Goal: Communication & Community: Answer question/provide support

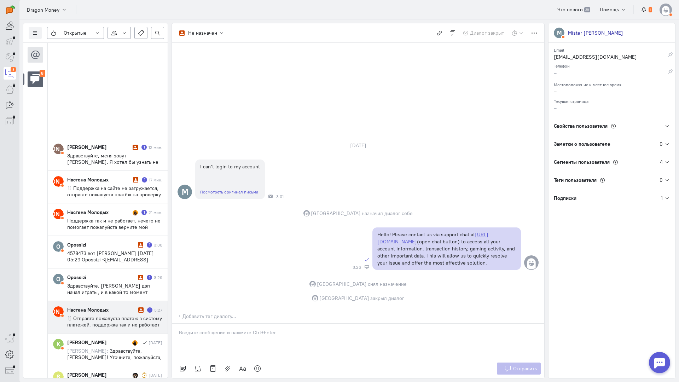
scroll to position [168, 0]
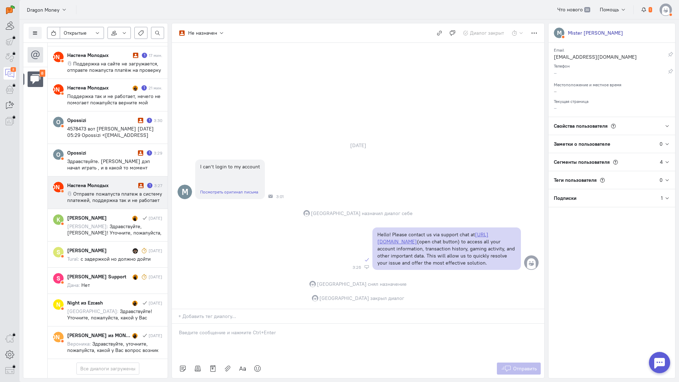
click at [127, 190] on span "Отправте пожалуста платеж в систему платежей, поддержка так и не работает не че…" at bounding box center [114, 209] width 95 height 38
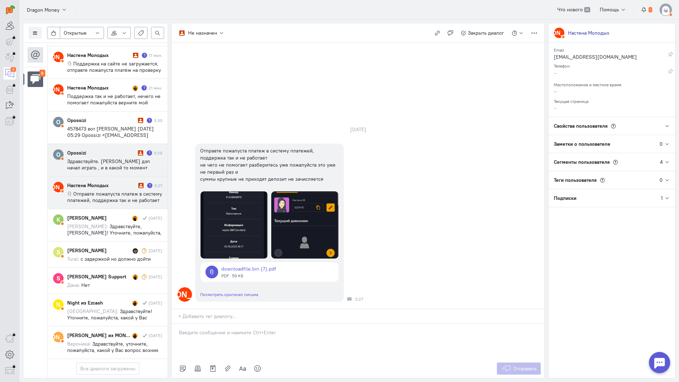
click at [124, 158] on span "Здравствуйте. [PERSON_NAME] дэп начал играть , и в какой то момент вылетело и и…" at bounding box center [111, 170] width 89 height 25
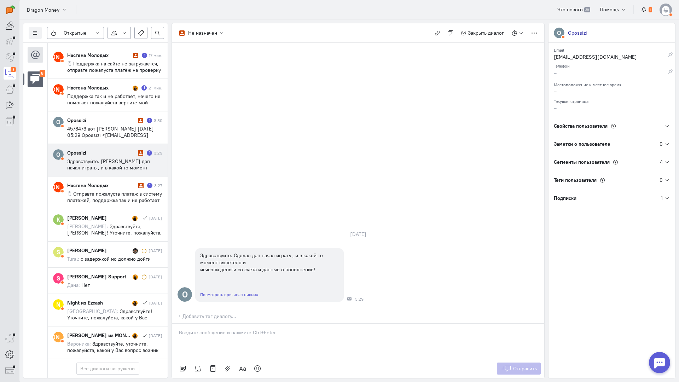
drag, startPoint x: 198, startPoint y: 293, endPoint x: 193, endPoint y: 290, distance: 5.7
click at [197, 323] on div at bounding box center [358, 340] width 372 height 35
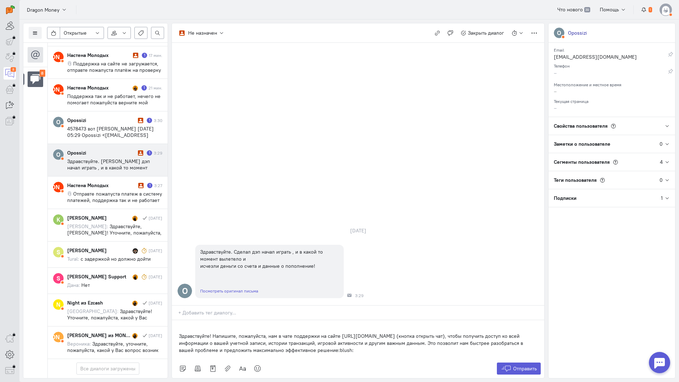
click at [176, 320] on div "Здравствуйте! Напишите, пожалуйста, нам в чате поддержки на сайте [URL][DOMAIN_…" at bounding box center [358, 339] width 372 height 39
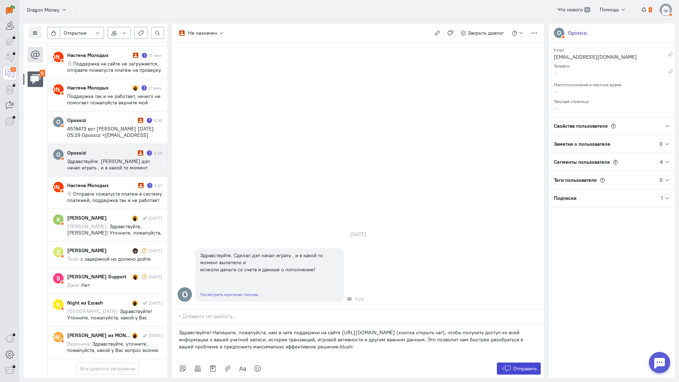
click at [526, 365] on span "Отправить" at bounding box center [525, 368] width 24 height 6
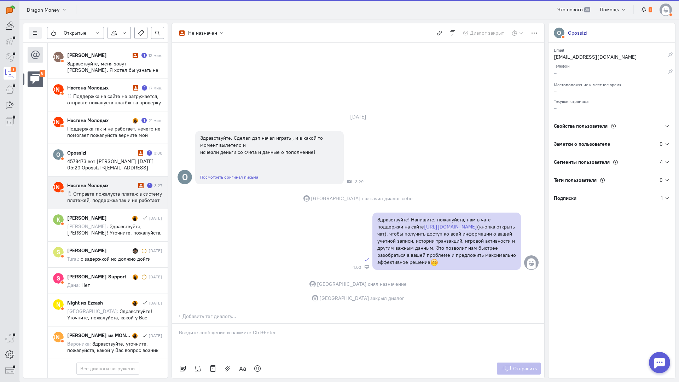
scroll to position [136, 0]
click at [97, 182] on div "Настена Молодых 1 3:27 Отправте пожалуста платеж в систему платежей, поддержка …" at bounding box center [114, 193] width 95 height 22
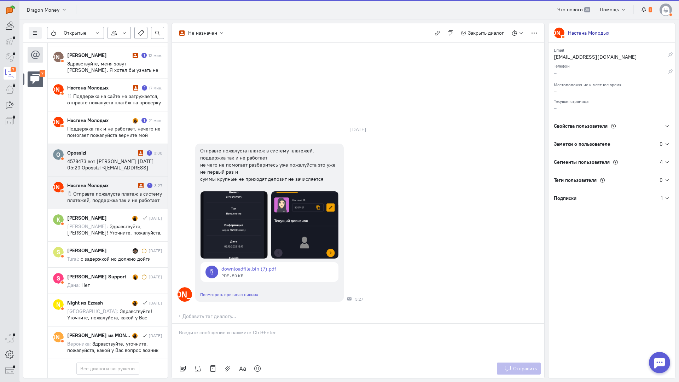
click at [127, 158] on cq-message "4578473 вот [PERSON_NAME] [DATE] 05:29 Opossizi <[EMAIL_ADDRESS][DOMAIN_NAME]>:" at bounding box center [114, 164] width 95 height 13
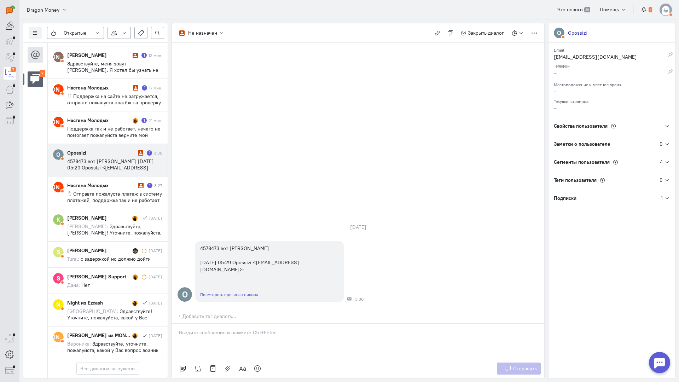
click at [202, 329] on p at bounding box center [358, 332] width 358 height 7
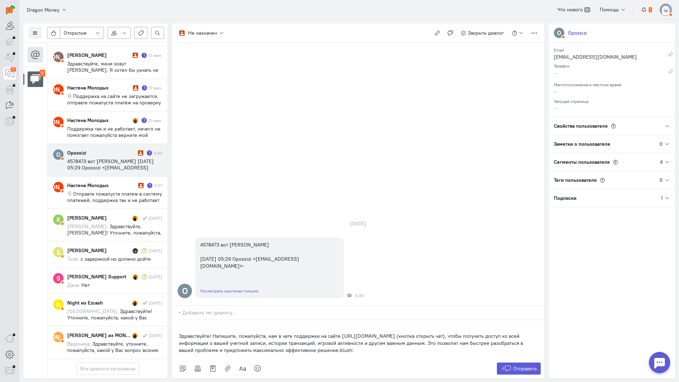
click at [176, 320] on div "Здравствуйте! Напишите, пожалуйста, нам в чате поддержки на сайте [URL][DOMAIN_…" at bounding box center [358, 339] width 372 height 39
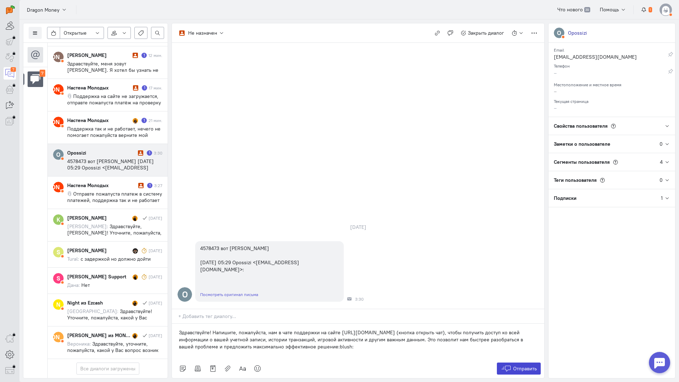
click at [517, 365] on span "Отправить" at bounding box center [525, 368] width 24 height 6
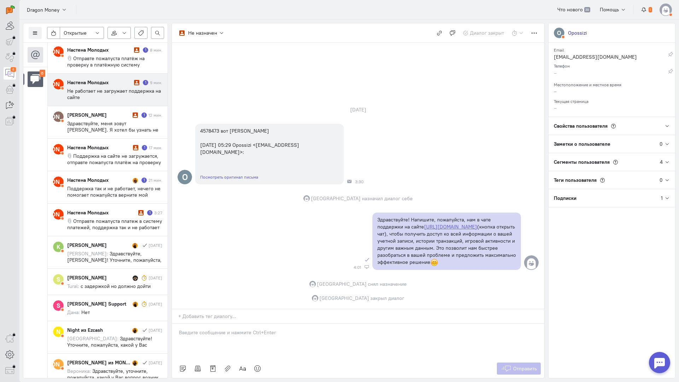
scroll to position [0, 0]
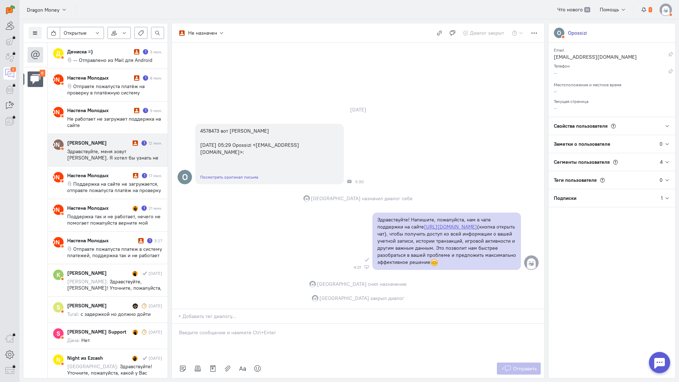
drag, startPoint x: 109, startPoint y: 148, endPoint x: 118, endPoint y: 153, distance: 9.8
click at [109, 148] on span "Здравствуйте, меня зовут [PERSON_NAME]. Я хотел бы узнать не нуждается ли Ваш с…" at bounding box center [114, 186] width 95 height 76
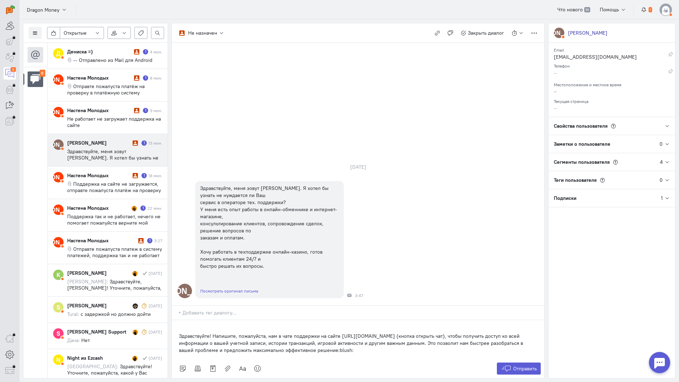
click at [177, 320] on div "Здравствуйте! Напишите, пожалуйста, нам в чате поддержки на сайте [URL][DOMAIN_…" at bounding box center [358, 339] width 372 height 39
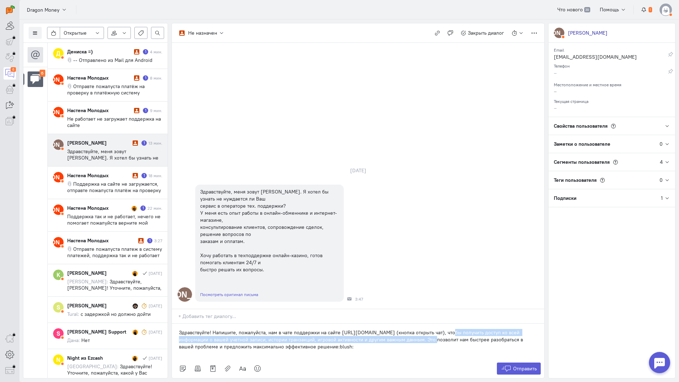
drag, startPoint x: 423, startPoint y: 296, endPoint x: 441, endPoint y: 292, distance: 18.9
click at [441, 329] on p "Здравствуйте! Напишите, пожалуйста, нам в чате поддержки на сайте [URL][DOMAIN_…" at bounding box center [358, 339] width 358 height 21
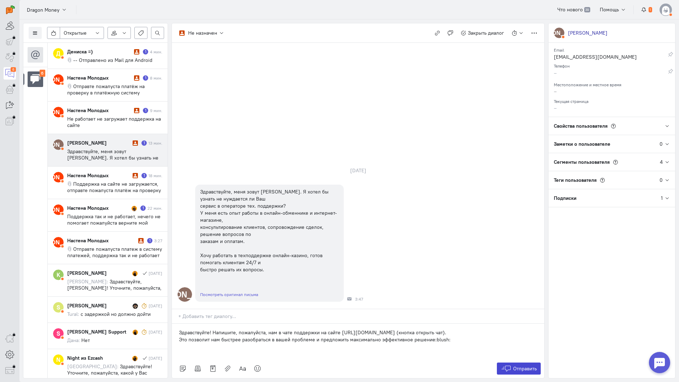
click at [519, 365] on span "Отправить" at bounding box center [525, 368] width 24 height 6
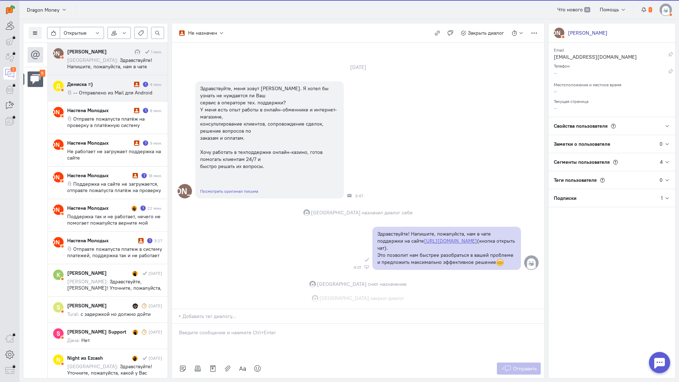
scroll to position [30, 0]
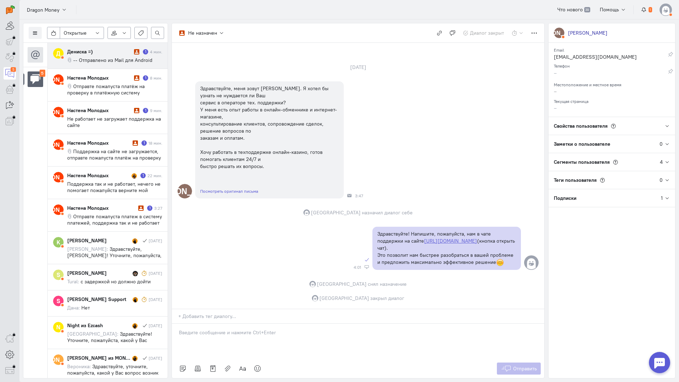
click at [112, 45] on cq-conversation-card "Д Дениска =) 1 4 мин. -- Отправлено из Mail для Android" at bounding box center [108, 56] width 120 height 26
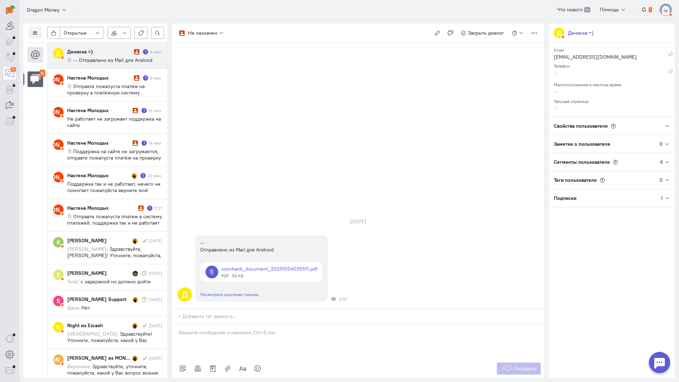
drag, startPoint x: 262, startPoint y: 293, endPoint x: 236, endPoint y: 293, distance: 25.5
click at [259, 323] on div at bounding box center [358, 340] width 372 height 35
click at [177, 323] on div "Здравствуйте! Благодарим Вас за обращение и предоставленную информацию:blush:" at bounding box center [358, 340] width 372 height 35
click at [534, 365] on span "Отправить" at bounding box center [525, 368] width 24 height 6
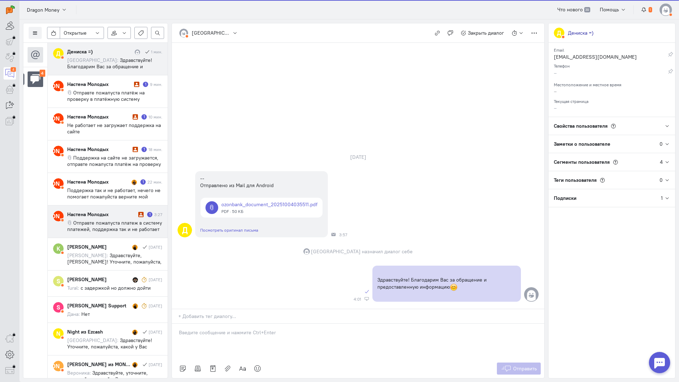
click at [79, 206] on cq-conversation-card "[PERSON_NAME] Настена Молодых 1 3:27 Отправте пожалуста платеж в систему платеж…" at bounding box center [108, 221] width 120 height 33
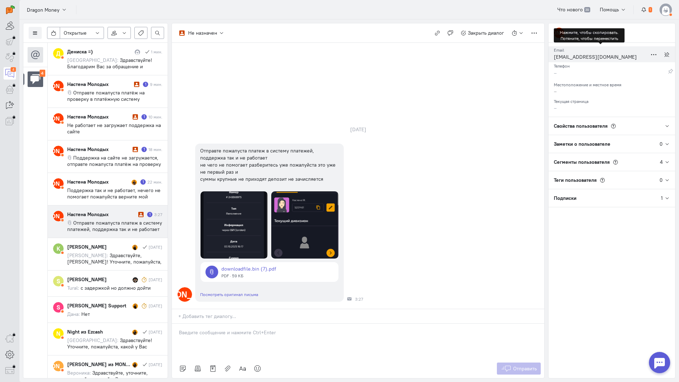
click at [574, 55] on div "[EMAIL_ADDRESS][DOMAIN_NAME]" at bounding box center [599, 57] width 93 height 9
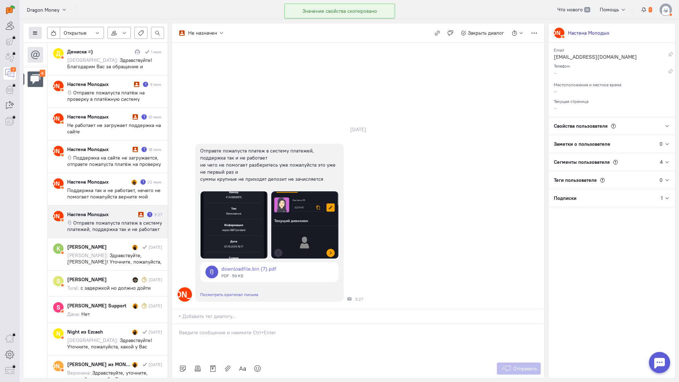
click at [34, 35] on icon at bounding box center [35, 32] width 5 height 5
click at [85, 46] on span "Список пользователей" at bounding box center [68, 47] width 53 height 6
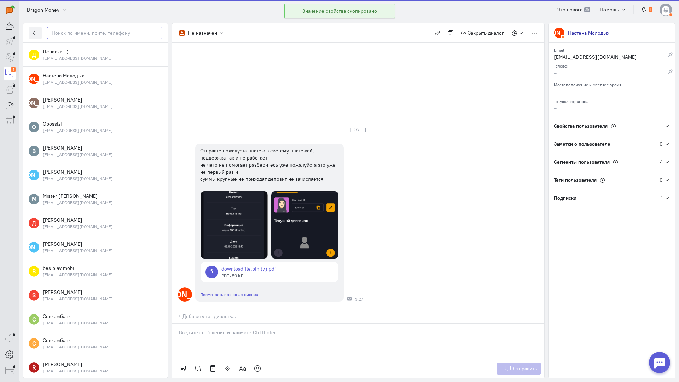
click at [104, 36] on input "text" at bounding box center [104, 33] width 115 height 12
paste input "molodyhnastena@"
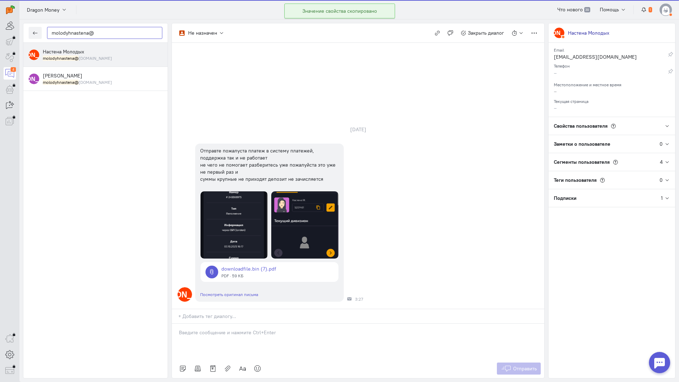
type input "molodyhnastena@"
click at [73, 54] on span "Настена Молодых" at bounding box center [63, 51] width 41 height 6
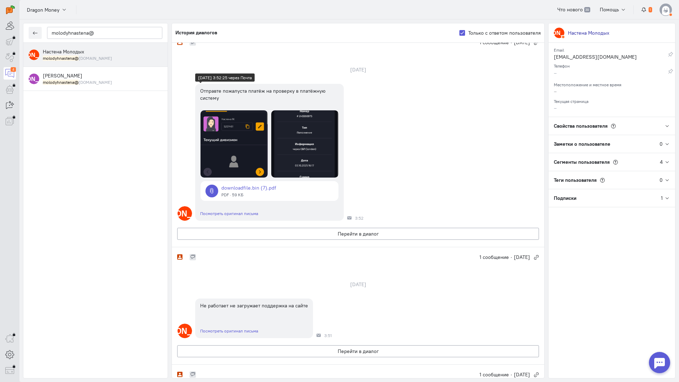
scroll to position [0, 0]
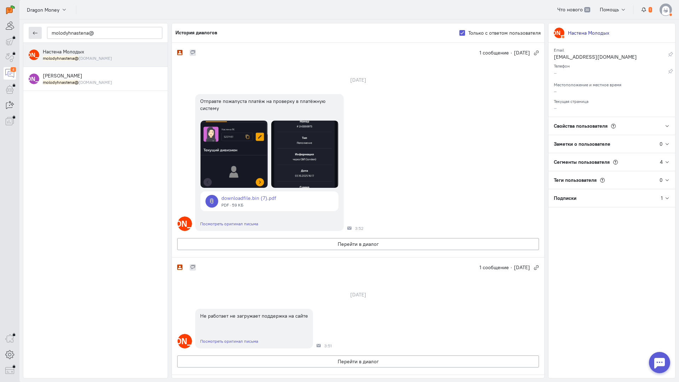
click at [41, 34] on button "button" at bounding box center [35, 33] width 13 height 12
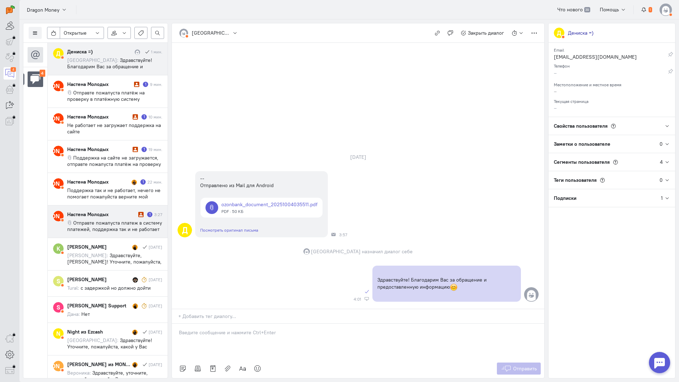
click at [127, 227] on span "Отправте пожалуста платеж в систему платежей, поддержка так и не работает не че…" at bounding box center [114, 238] width 95 height 38
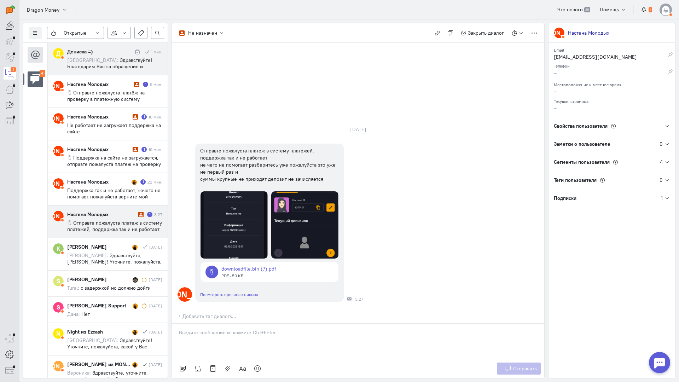
click at [134, 65] on span "Здравствуйте! Благодарим Вас за обращение и предоставленную информацию:blush:" at bounding box center [111, 66] width 88 height 19
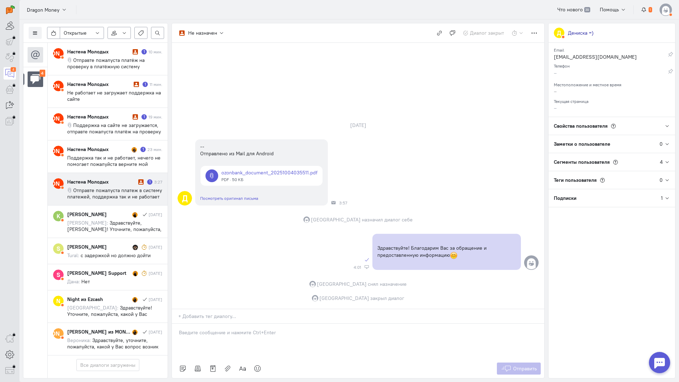
drag, startPoint x: 104, startPoint y: 188, endPoint x: 146, endPoint y: 192, distance: 42.2
click at [105, 188] on span "Отправте пожалуста платеж в систему платежей, поддержка так и не работает не че…" at bounding box center [114, 206] width 95 height 38
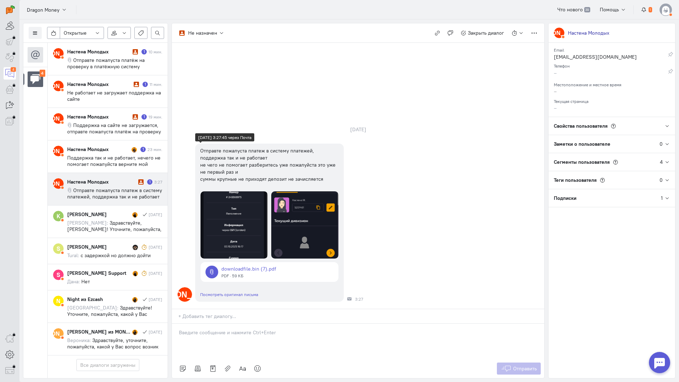
click at [289, 191] on img at bounding box center [304, 224] width 67 height 67
click at [227, 262] on link at bounding box center [269, 272] width 138 height 20
click at [225, 191] on img at bounding box center [233, 224] width 67 height 67
click at [255, 262] on link at bounding box center [269, 272] width 138 height 20
click at [257, 329] on p at bounding box center [358, 332] width 358 height 7
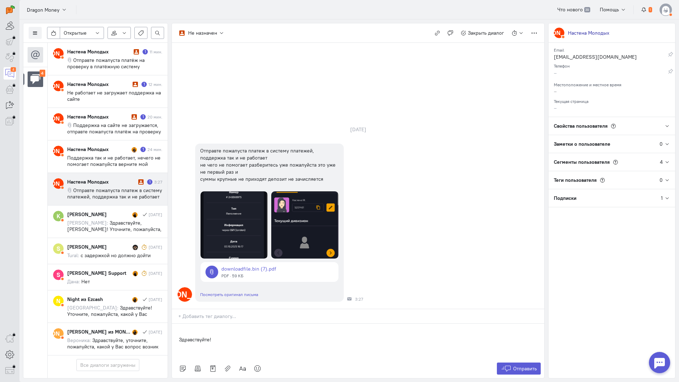
click at [176, 323] on div "Здравствуйте!" at bounding box center [358, 340] width 372 height 35
click at [243, 323] on div "Здравствуйте!" at bounding box center [358, 340] width 372 height 35
drag, startPoint x: 229, startPoint y: 291, endPoint x: 236, endPoint y: 285, distance: 9.8
click at [229, 329] on p "Здравствуйте!" at bounding box center [358, 332] width 358 height 7
click at [325, 329] on p "Здравствуйте! Мы обязательно во всем разберемся:pray:" at bounding box center [358, 332] width 358 height 7
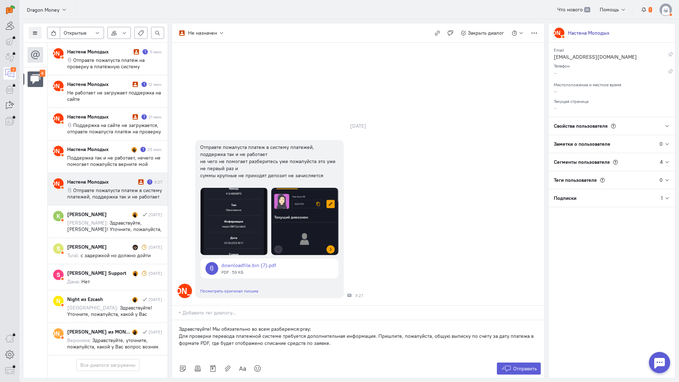
click at [174, 320] on div "Здравствуйте! Мы обязательно во всем разберемся:pray: Для проверки перевода пла…" at bounding box center [358, 339] width 372 height 39
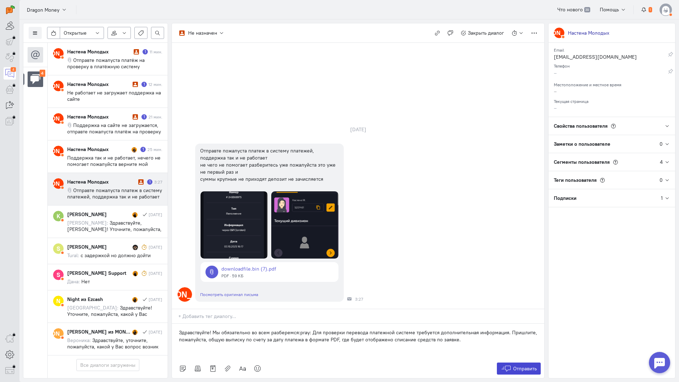
click at [525, 365] on span "Отправить" at bounding box center [525, 368] width 24 height 6
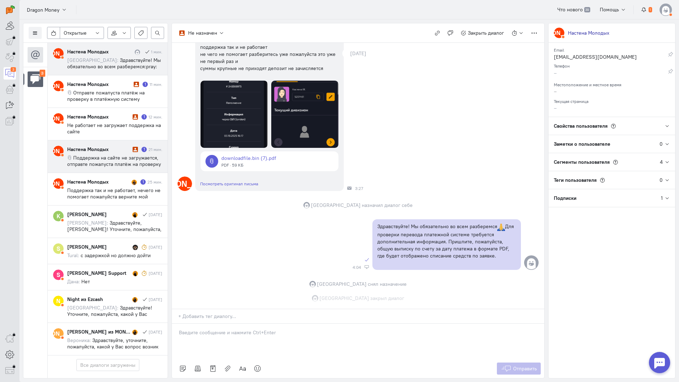
scroll to position [78, 0]
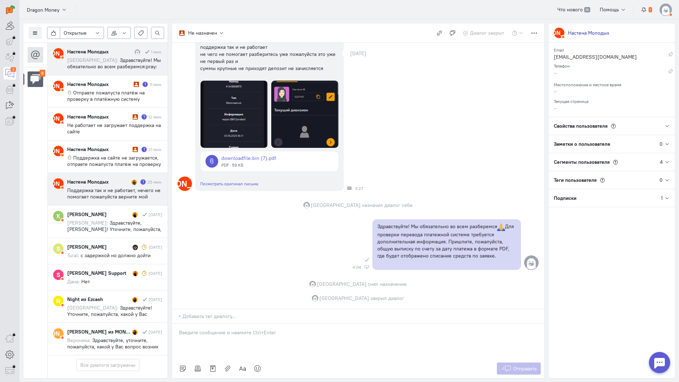
click at [106, 184] on div "Настена Молодых" at bounding box center [98, 181] width 63 height 7
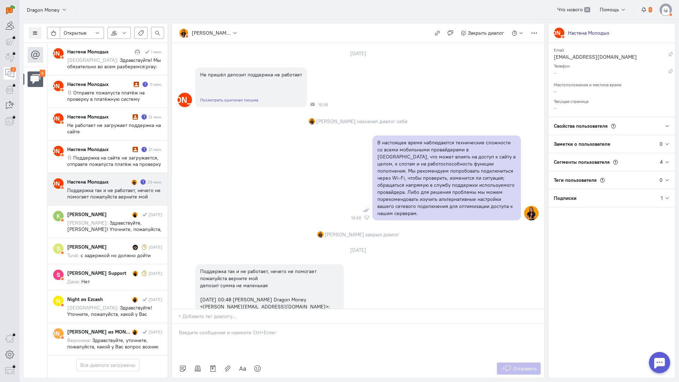
scroll to position [74, 0]
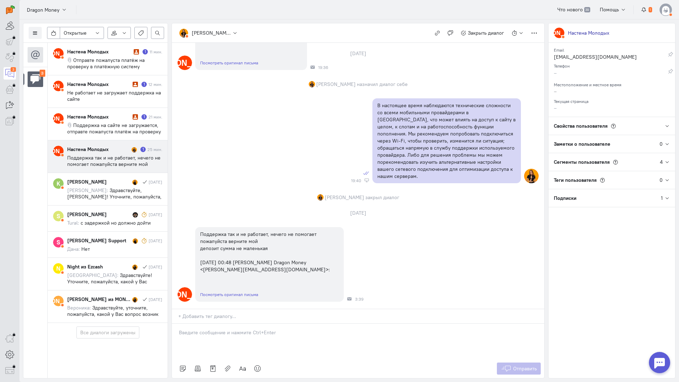
click at [248, 323] on div at bounding box center [358, 340] width 372 height 35
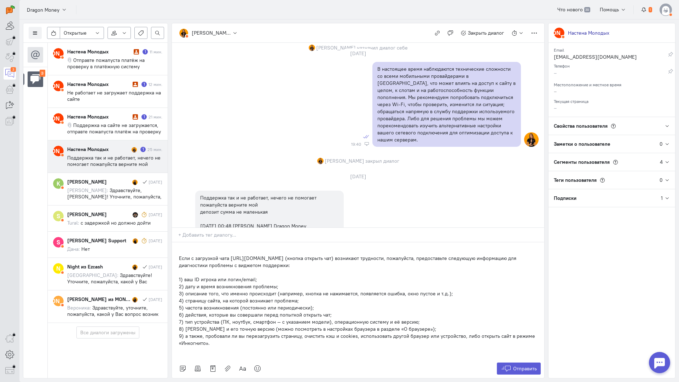
click at [178, 242] on div "Если с загрузкой чата [URL][DOMAIN_NAME] (кнопка открыть чат) возникают труднос…" at bounding box center [358, 300] width 372 height 117
click at [518, 365] on span "Отправить" at bounding box center [525, 368] width 24 height 6
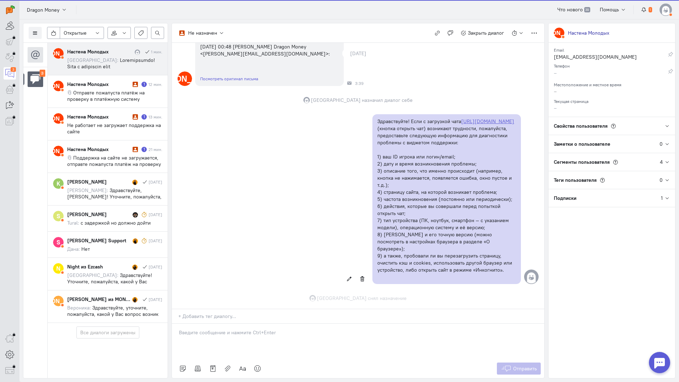
scroll to position [296, 0]
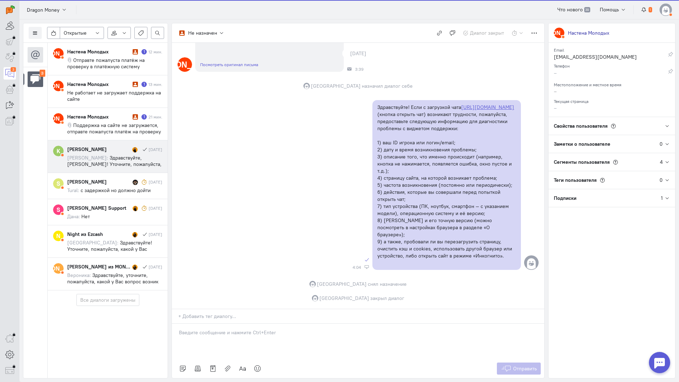
click at [95, 159] on span "Здравствуйте, [PERSON_NAME]! Уточните, пожалуйста, с кем ранее вы вели диалог?" at bounding box center [114, 163] width 94 height 19
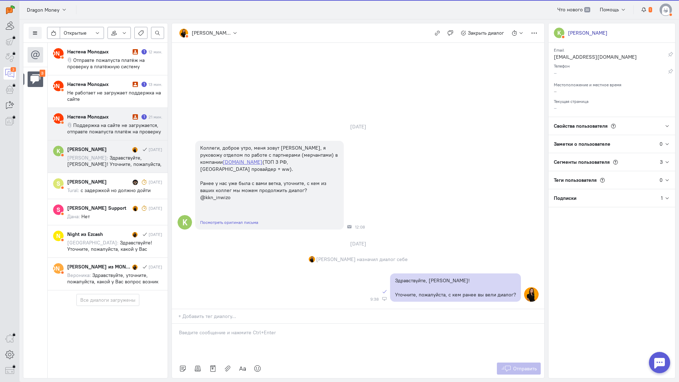
click at [106, 115] on div "Настена Молодых" at bounding box center [99, 116] width 64 height 7
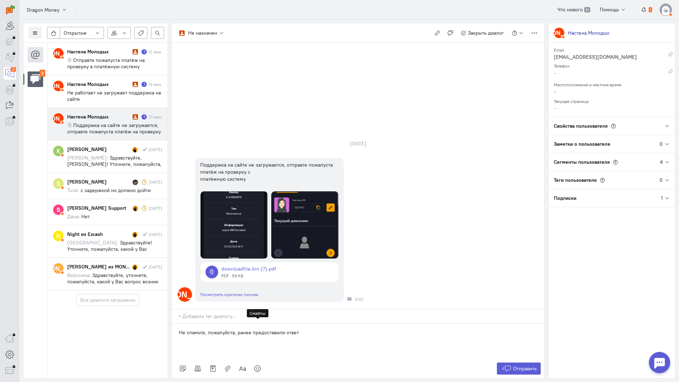
click at [259, 365] on icon at bounding box center [257, 368] width 7 height 7
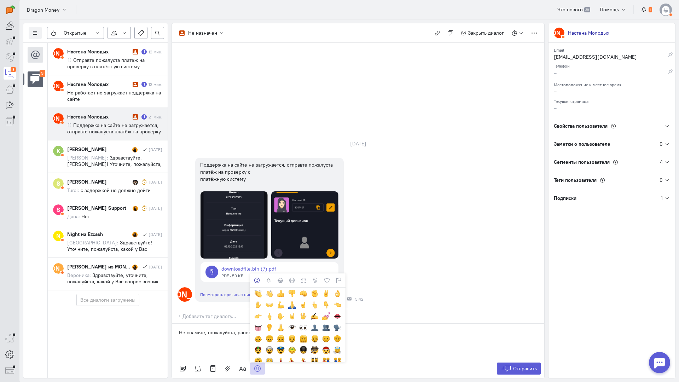
scroll to position [141, 0]
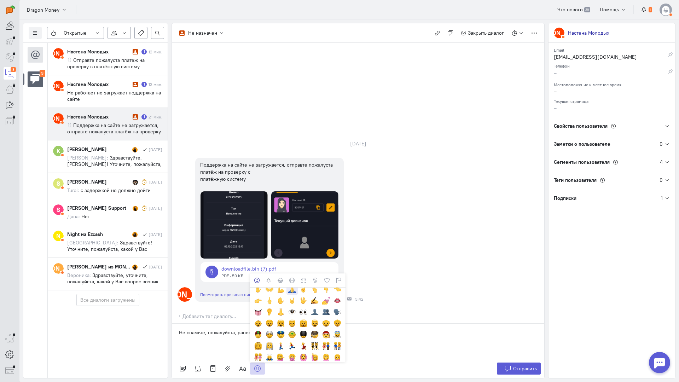
click at [291, 285] on div at bounding box center [292, 289] width 8 height 8
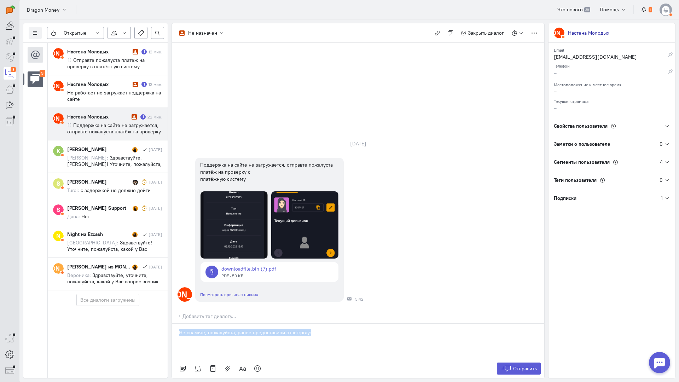
drag, startPoint x: 333, startPoint y: 295, endPoint x: 174, endPoint y: 290, distance: 159.4
click at [174, 323] on div "Не спамьте, пожалуйста, ранее предоставили ответ:pray:" at bounding box center [358, 340] width 372 height 35
click at [178, 323] on div "Не спамьте, пожалуйста, ранее предоставили ответ:pray:" at bounding box center [358, 340] width 372 height 35
drag, startPoint x: 329, startPoint y: 289, endPoint x: 94, endPoint y: 286, distance: 235.0
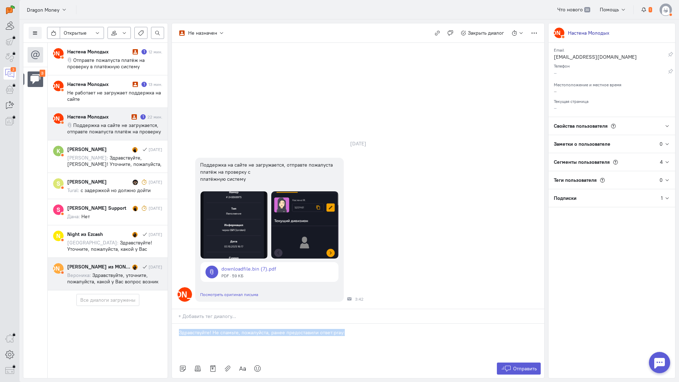
click at [94, 286] on div "Список пользователей Включить темную тему Открытые Открытые диалоги Отложенные …" at bounding box center [348, 200] width 659 height 362
copy p "Здравствуйте! Не спамьте, пожалуйста, ранее предоставили ответ:pray:"
click at [523, 365] on span "Отправить" at bounding box center [525, 368] width 24 height 6
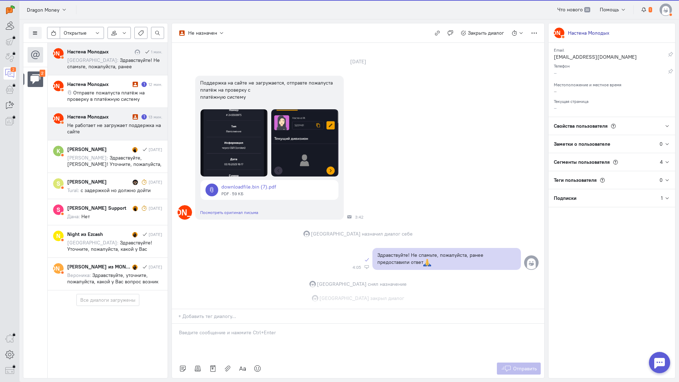
scroll to position [36, 0]
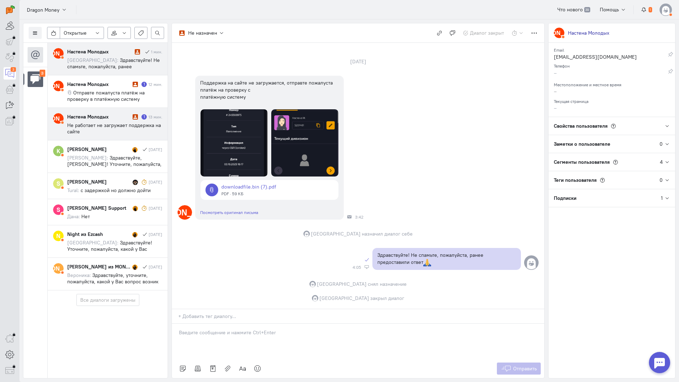
click at [113, 95] on div "[PERSON_NAME] Настена Молодых 1 мин. [GEOGRAPHIC_DATA]: Здравствуйте! Не спамьт…" at bounding box center [108, 166] width 120 height 247
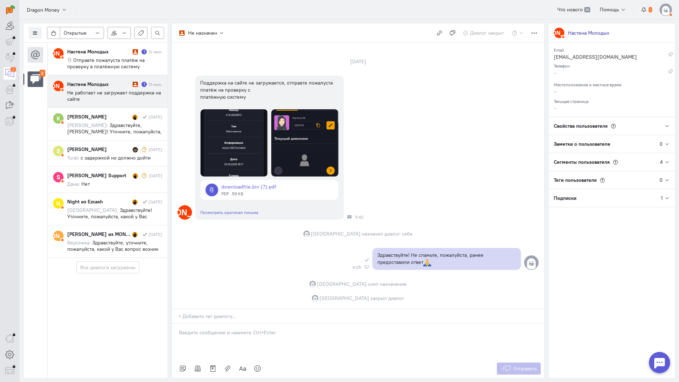
drag, startPoint x: 121, startPoint y: 94, endPoint x: 136, endPoint y: 96, distance: 15.1
click at [121, 93] on span "Не работает не загружает поддержка на сайте" at bounding box center [114, 95] width 94 height 13
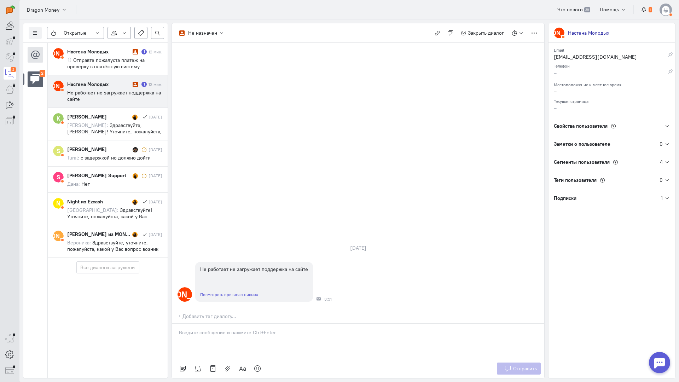
click at [246, 329] on p at bounding box center [358, 332] width 358 height 7
click at [506, 365] on icon at bounding box center [505, 368] width 11 height 7
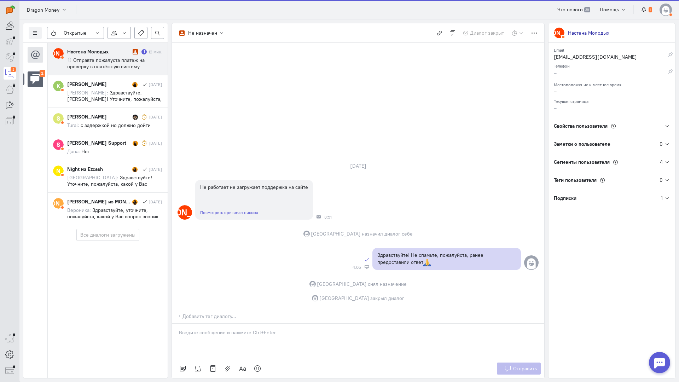
click at [114, 57] on span "Отправте пожалуста платёж на проверку в платёжную систему" at bounding box center [105, 63] width 77 height 13
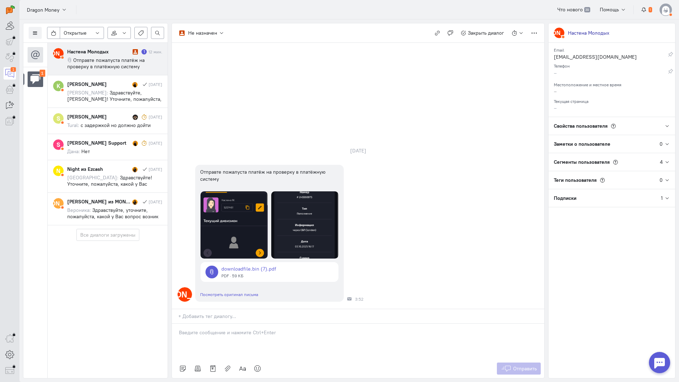
click at [263, 323] on div at bounding box center [358, 340] width 372 height 35
click at [517, 365] on span "Отправить" at bounding box center [525, 368] width 24 height 6
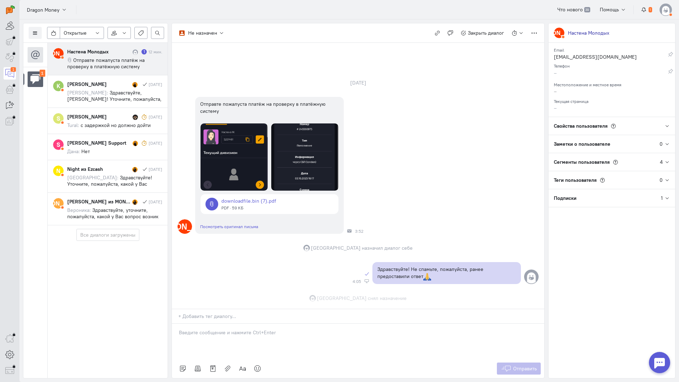
scroll to position [29, 0]
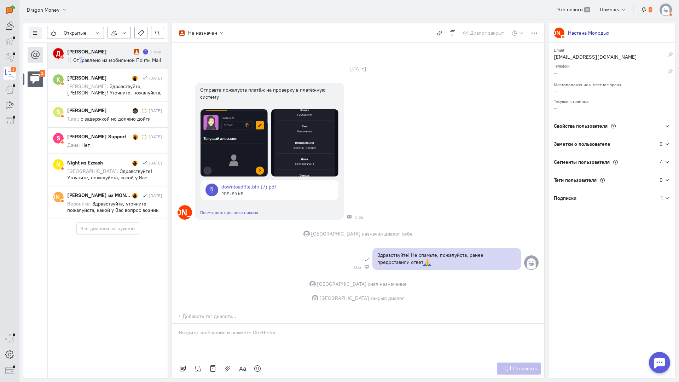
click at [81, 62] on span "Отправлено из мобильной Почты Mail" at bounding box center [117, 60] width 88 height 6
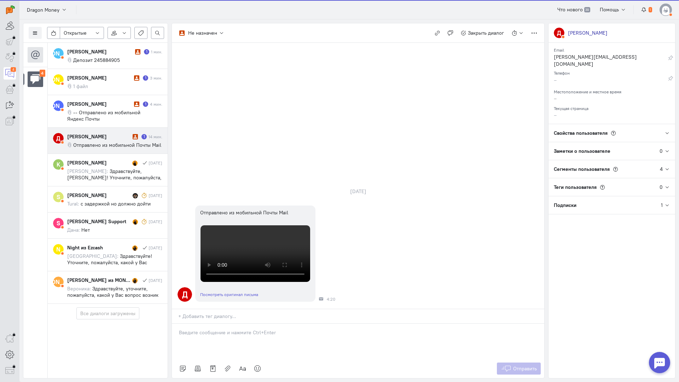
click at [102, 142] on span "Отправлено из мобильной Почты Mail" at bounding box center [117, 145] width 88 height 6
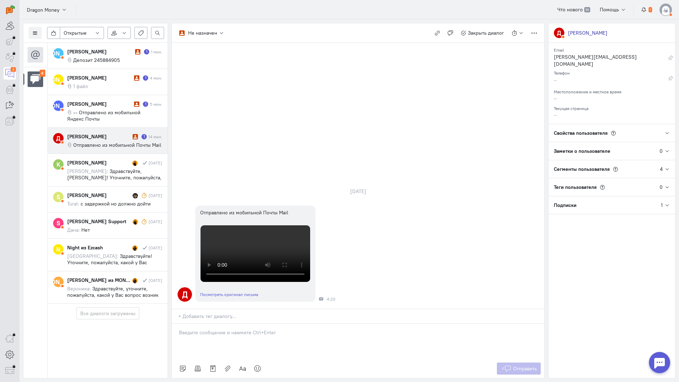
click at [227, 329] on p at bounding box center [358, 332] width 358 height 7
drag, startPoint x: 180, startPoint y: 296, endPoint x: 261, endPoint y: 297, distance: 81.3
click at [180, 336] on p "Здравствуйте! Благодарим Вас за обращение и предоставленную информацию:blush:" at bounding box center [358, 339] width 358 height 7
click at [509, 365] on icon at bounding box center [505, 368] width 11 height 7
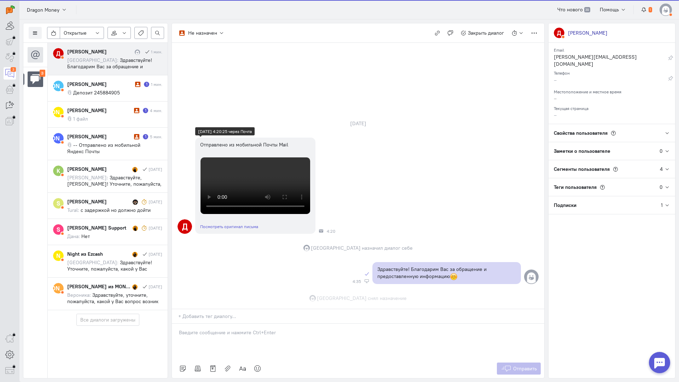
scroll to position [232, 0]
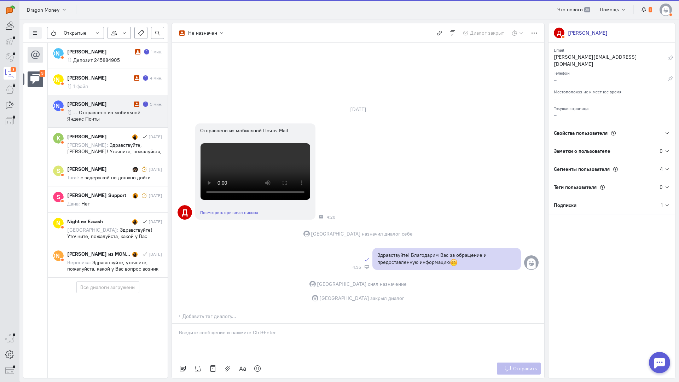
click at [125, 112] on span "-- Отправлено из мобильной Яндекс Почты" at bounding box center [103, 115] width 73 height 13
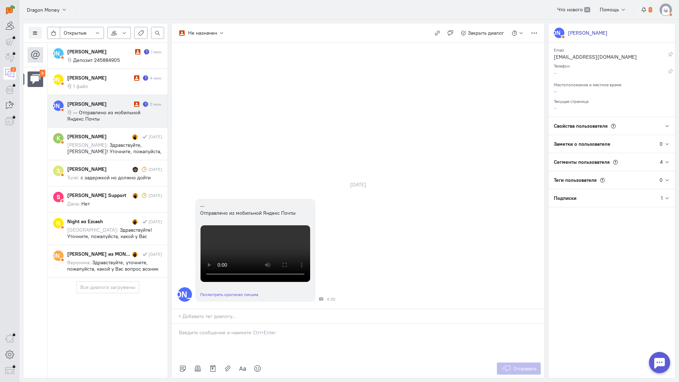
click at [219, 329] on p at bounding box center [358, 332] width 358 height 7
click at [177, 323] on div "Здравствуйте! Благодарим Вас за обращение и предоставленную информацию:blush:" at bounding box center [358, 340] width 372 height 35
click at [515, 365] on span "Отправить" at bounding box center [525, 368] width 24 height 6
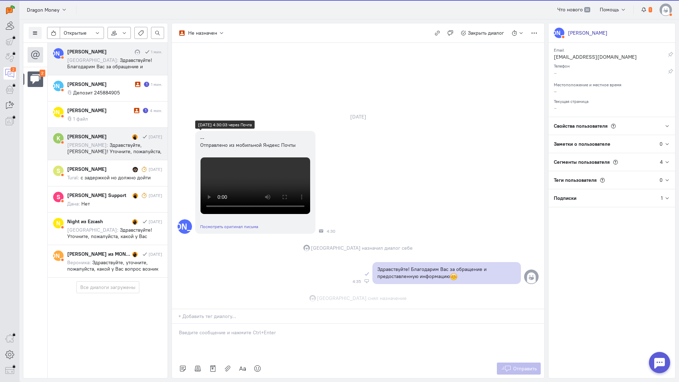
scroll to position [238, 0]
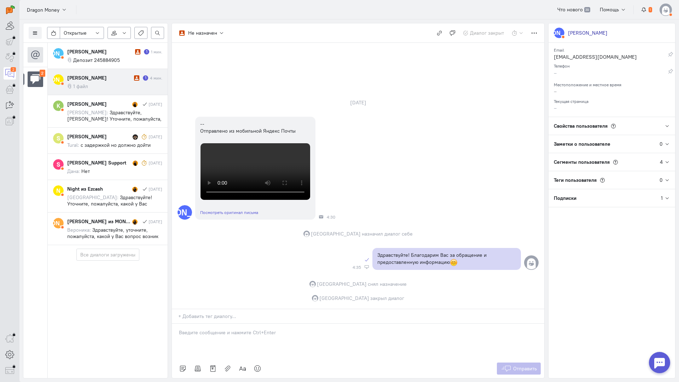
click at [123, 84] on cq-message "1 файл" at bounding box center [114, 86] width 95 height 6
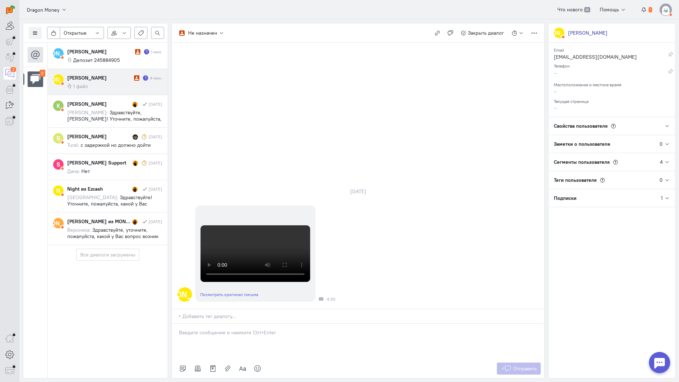
click at [210, 329] on p at bounding box center [358, 332] width 358 height 7
click at [176, 323] on div "Здравствуйте! Благодарим Вас за обращение и предоставленную информацию:blush:" at bounding box center [358, 340] width 372 height 35
click at [505, 365] on icon at bounding box center [505, 368] width 11 height 7
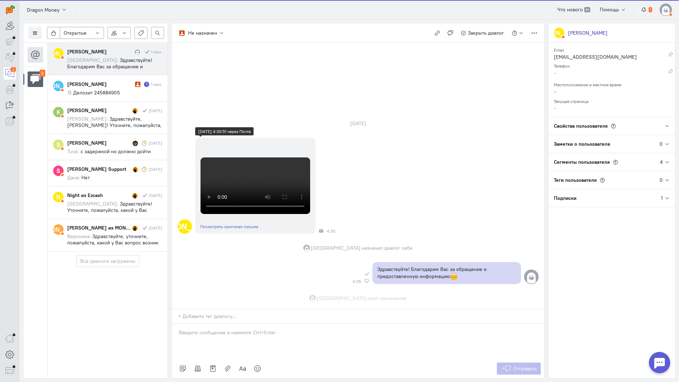
scroll to position [239, 0]
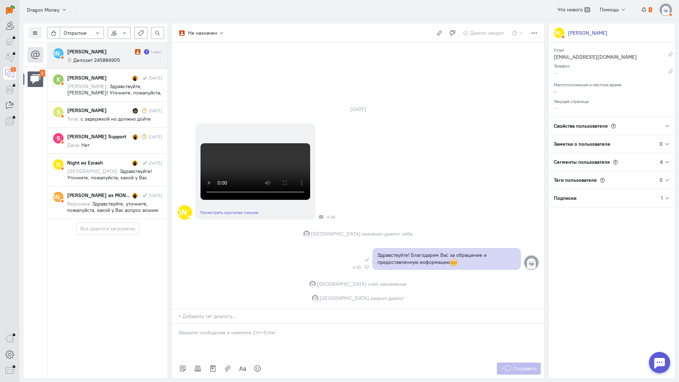
click at [107, 60] on span "Депозит 245884905" at bounding box center [96, 60] width 47 height 6
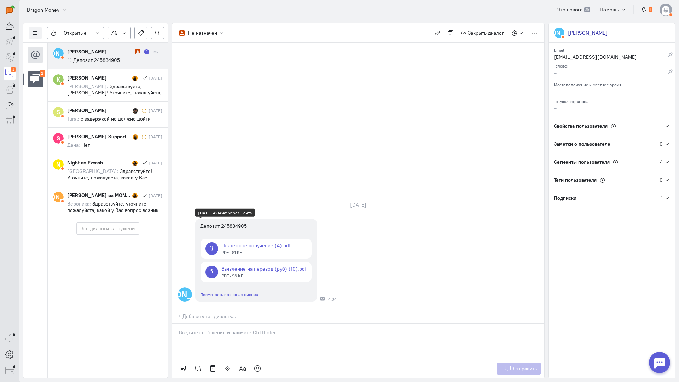
click at [231, 222] on div "Депозит 245884905" at bounding box center [256, 225] width 112 height 7
drag, startPoint x: 231, startPoint y: 180, endPoint x: 225, endPoint y: 184, distance: 7.1
click at [231, 222] on div "Депозит 245884905" at bounding box center [256, 225] width 112 height 7
copy div "245884905"
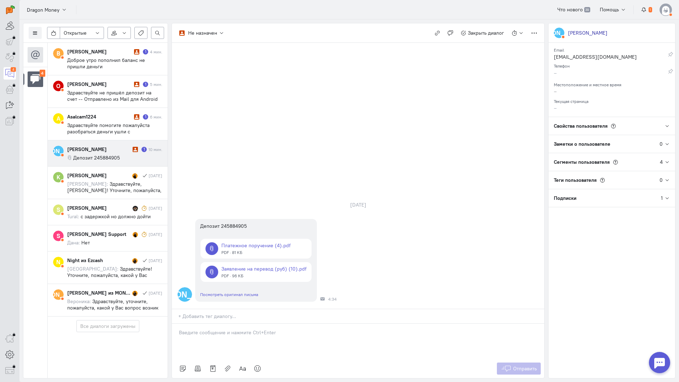
click at [117, 155] on span "Депозит 245884905" at bounding box center [96, 157] width 47 height 6
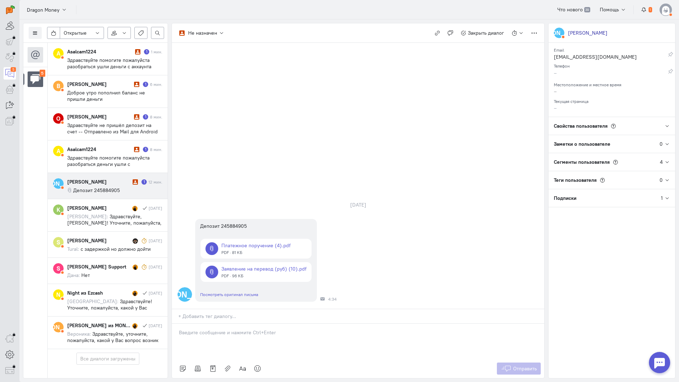
drag, startPoint x: 233, startPoint y: 287, endPoint x: 227, endPoint y: 287, distance: 5.3
click at [230, 329] on p at bounding box center [358, 332] width 358 height 7
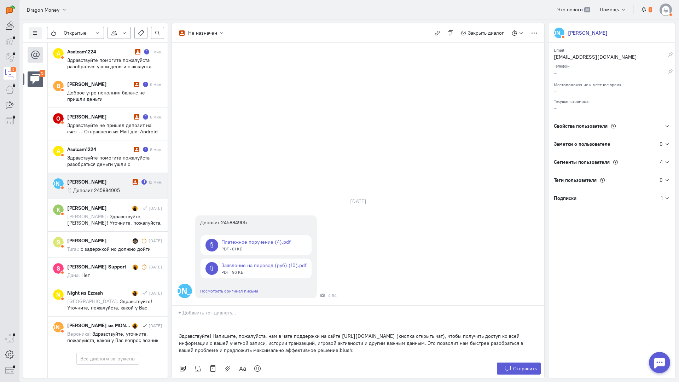
click at [175, 320] on div "Здравствуйте! Напишите, пожалуйста, нам в чате поддержки на сайте [URL][DOMAIN_…" at bounding box center [358, 339] width 372 height 39
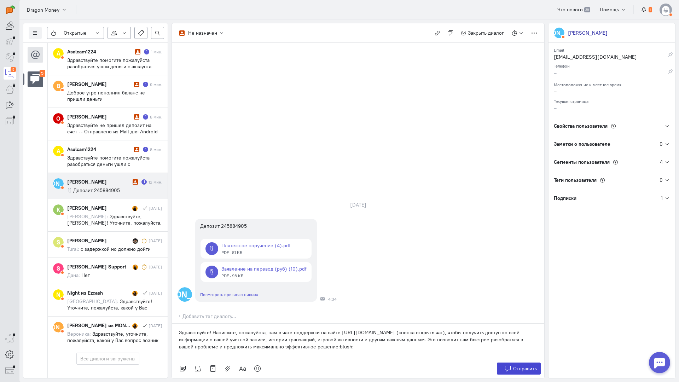
click at [521, 362] on button "Отправить" at bounding box center [519, 368] width 44 height 12
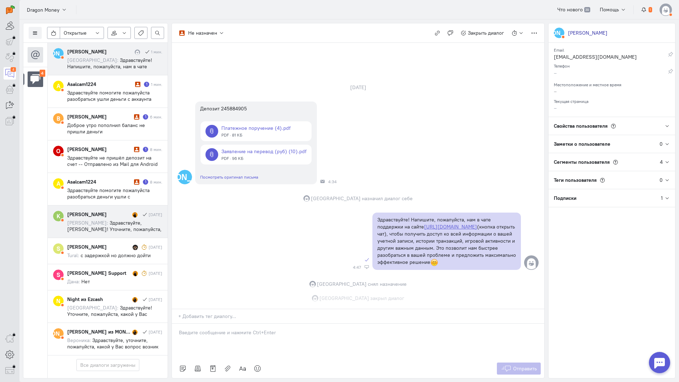
scroll to position [10, 0]
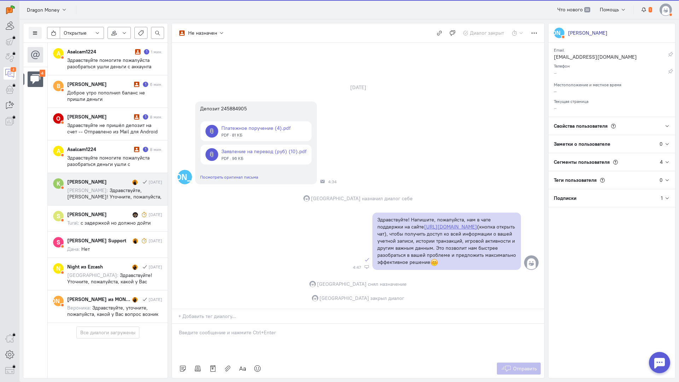
click at [110, 182] on div "[PERSON_NAME]" at bounding box center [98, 181] width 63 height 7
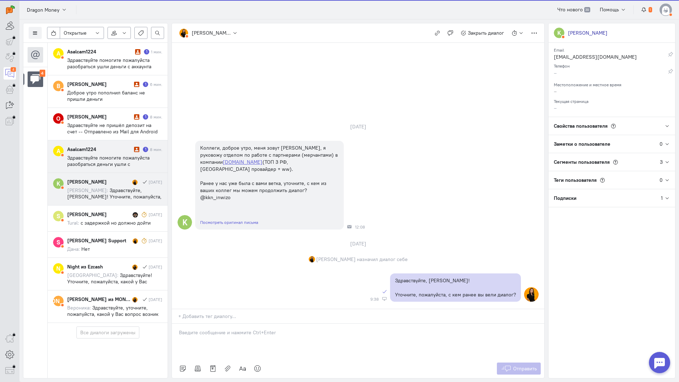
click at [113, 159] on span "Здравствуйте помогите пожалуйста разобраться деньги ушли с аккаунта,сначало не …" at bounding box center [114, 198] width 95 height 89
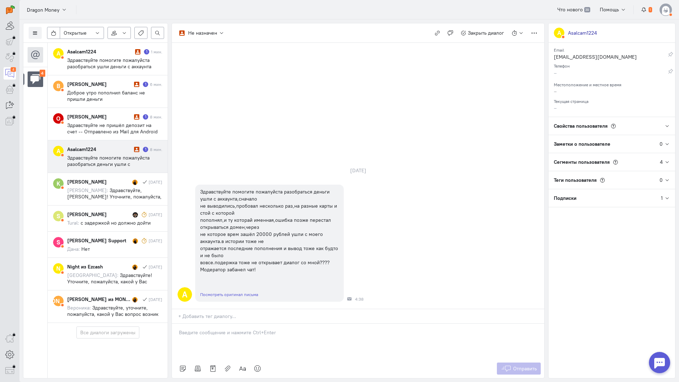
click at [230, 329] on p at bounding box center [358, 332] width 358 height 7
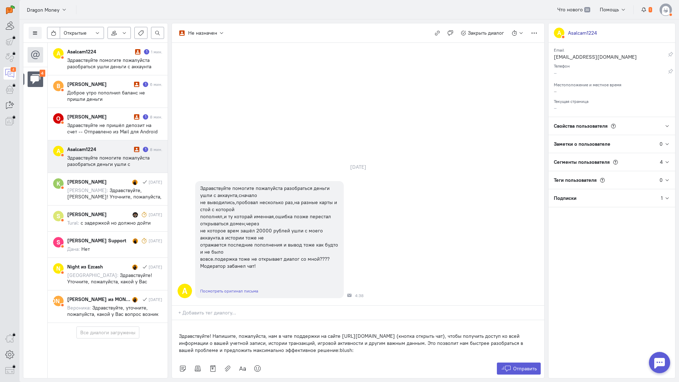
click at [176, 320] on div "Здравствуйте! Напишите, пожалуйста, нам в чате поддержки на сайте [URL][DOMAIN_…" at bounding box center [358, 339] width 372 height 39
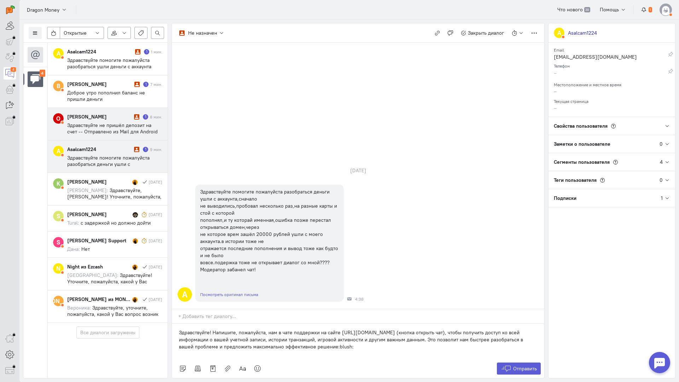
click at [111, 129] on span "Здравствуйте не пришёл депозит на счет -- Отправлено из Mail для Android" at bounding box center [112, 128] width 90 height 13
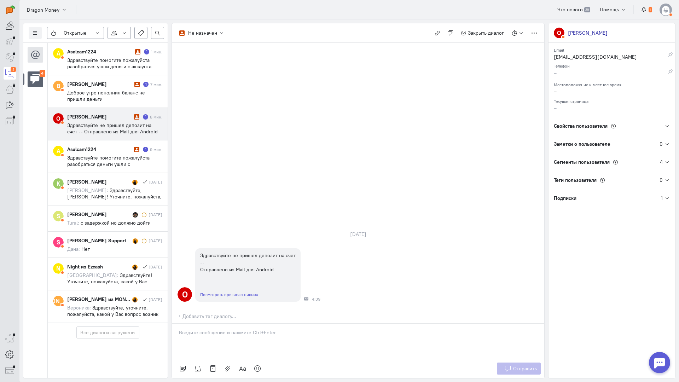
drag, startPoint x: 206, startPoint y: 287, endPoint x: 203, endPoint y: 289, distance: 3.8
click at [204, 329] on p at bounding box center [358, 332] width 358 height 7
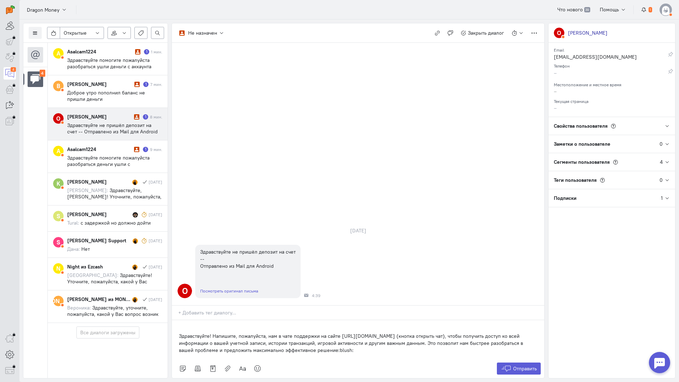
click at [174, 320] on div "Здравствуйте! Напишите, пожалуйста, нам в чате поддержки на сайте [URL][DOMAIN_…" at bounding box center [358, 339] width 372 height 39
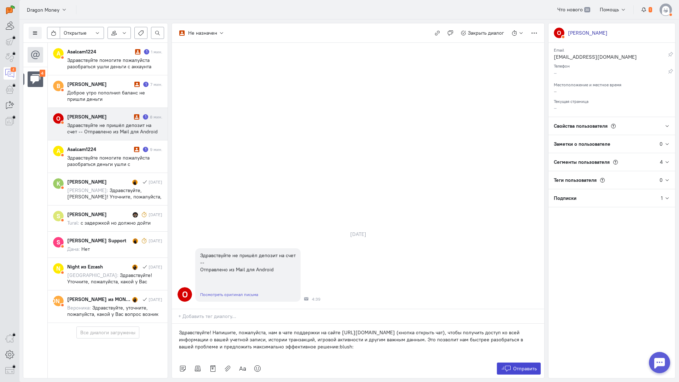
click at [523, 362] on button "Отправить" at bounding box center [519, 368] width 44 height 12
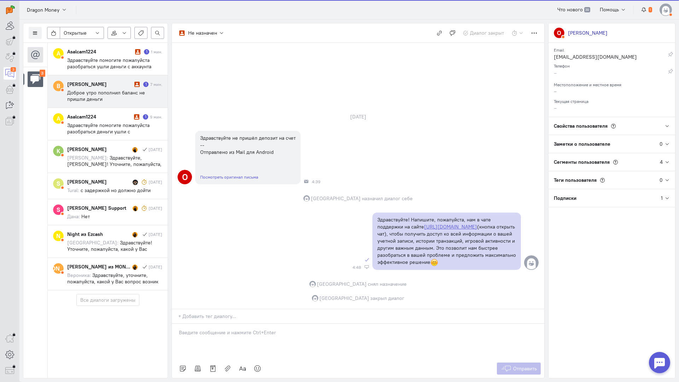
click at [121, 92] on span "Доброе утро пополнил баланс не пришли деньги" at bounding box center [106, 95] width 78 height 13
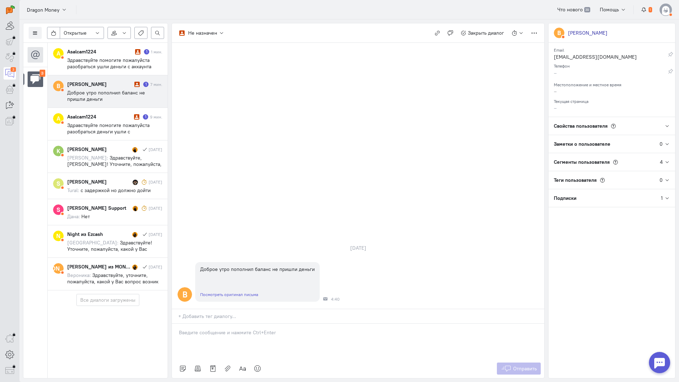
click at [230, 323] on div at bounding box center [358, 340] width 372 height 35
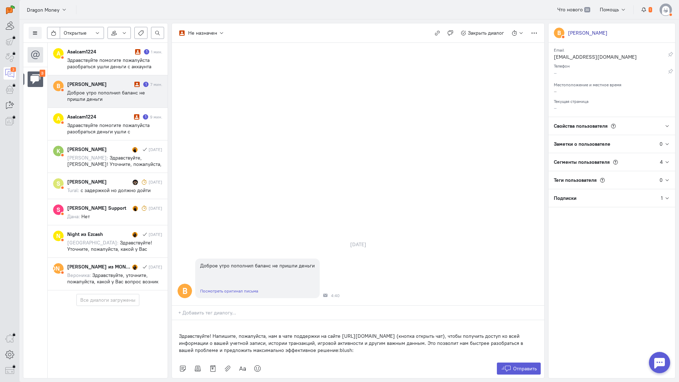
click at [176, 320] on div "Здравствуйте! Напишите, пожалуйста, нам в чате поддержки на сайте [URL][DOMAIN_…" at bounding box center [358, 339] width 372 height 39
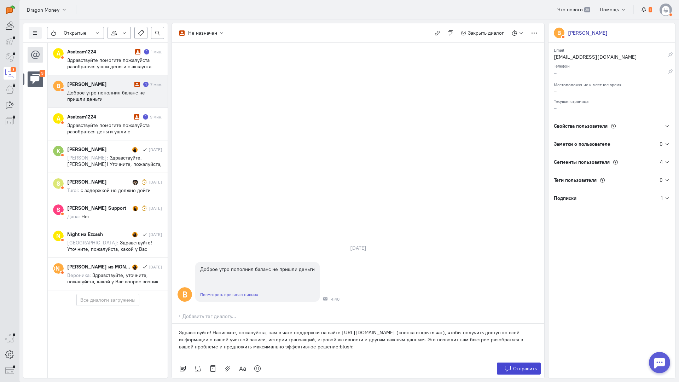
click at [503, 365] on icon at bounding box center [505, 368] width 11 height 7
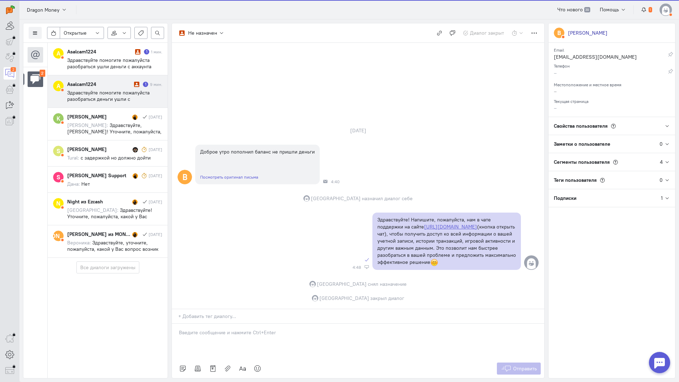
click at [110, 95] on span "Здравствуйте помогите пожалуйста разобраться деньги ушли с аккаунта,сначало не …" at bounding box center [114, 133] width 95 height 89
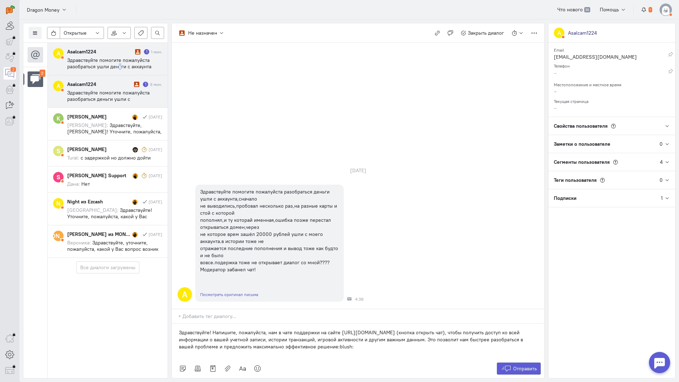
click at [119, 64] on span "Здравствуйте помогите пожалуйста разобраться ушли деньги с аккаунта сначало не …" at bounding box center [111, 89] width 89 height 64
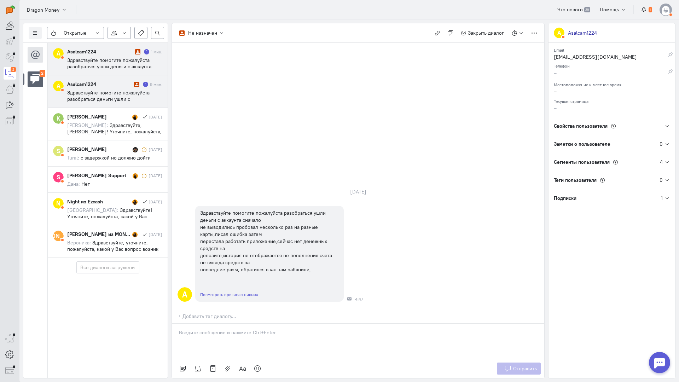
click at [129, 88] on div "Asalcam1224 1 9 мин." at bounding box center [114, 92] width 95 height 22
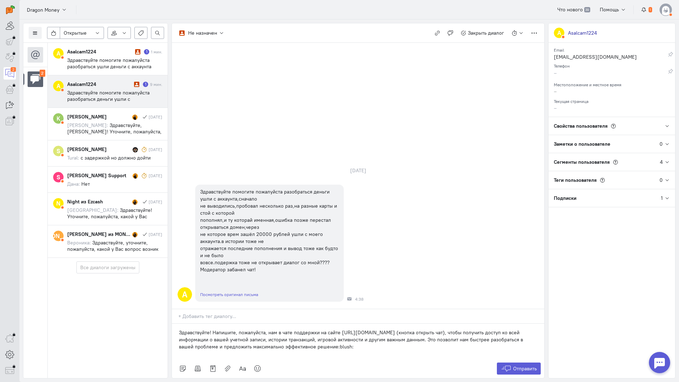
drag, startPoint x: 328, startPoint y: 301, endPoint x: 334, endPoint y: 302, distance: 6.0
click at [328, 329] on p "Здравствуйте! Напишите, пожалуйста, нам в чате поддержки на сайте [URL][DOMAIN_…" at bounding box center [358, 339] width 358 height 21
drag, startPoint x: 348, startPoint y: 306, endPoint x: 131, endPoint y: 280, distance: 218.9
click at [109, 280] on div "Список пользователей Включить темную тему Открытые Открытые диалоги Отложенные …" at bounding box center [348, 200] width 659 height 362
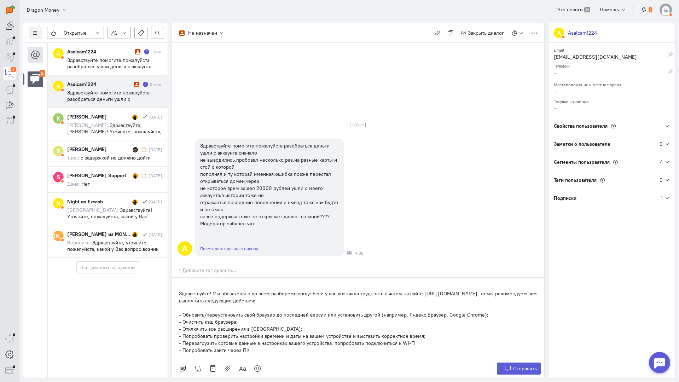
click at [177, 277] on div "Здравствуйте! Мы обязательно во всем разберемся:pray: Если у вас возникла трудн…" at bounding box center [358, 317] width 372 height 81
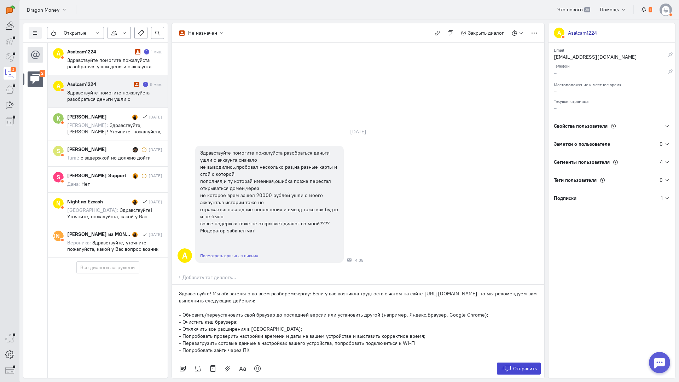
click at [517, 362] on button "Отправить" at bounding box center [519, 368] width 44 height 12
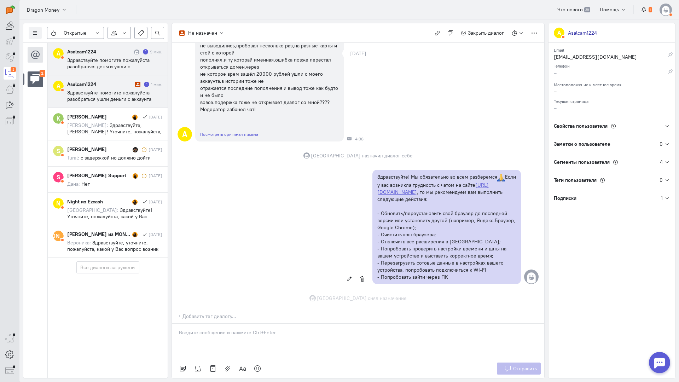
scroll to position [101, 0]
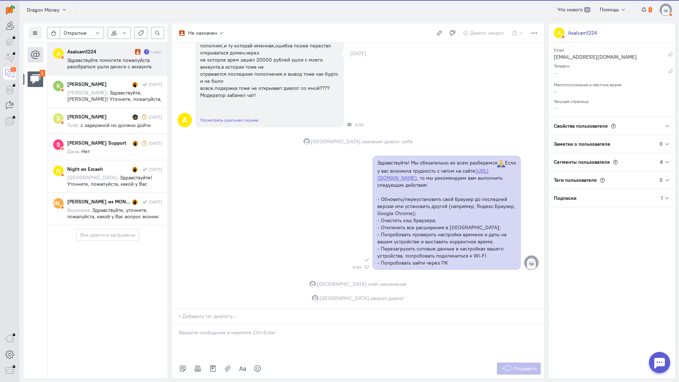
click at [106, 56] on div "Asalcam1224 1 1 мин. Здравствуйте помогите пожалуйста разобраться ушли деньги с…" at bounding box center [114, 59] width 95 height 22
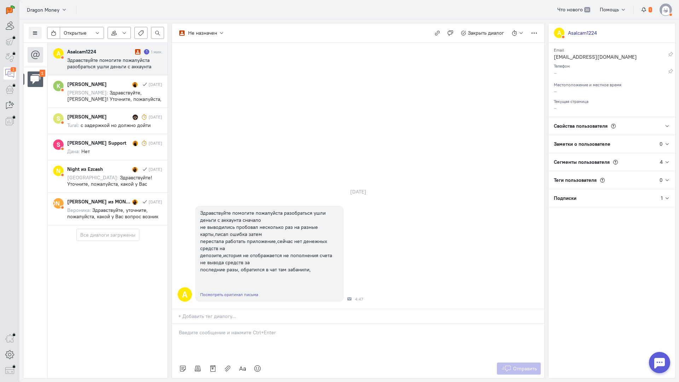
click at [213, 323] on div at bounding box center [358, 340] width 372 height 35
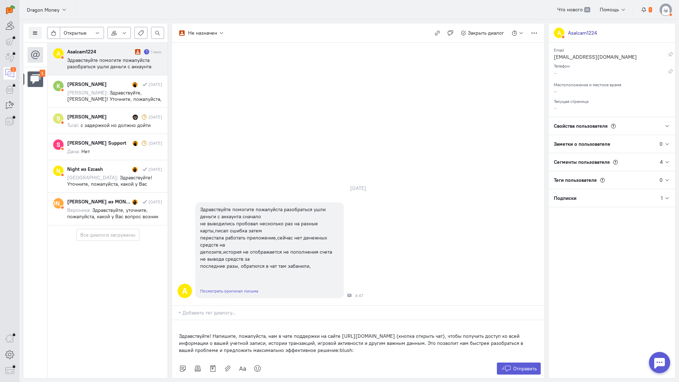
click at [171, 292] on div "Список пользователей Включить темную тему Открытые Открытые диалоги Отложенные …" at bounding box center [348, 200] width 659 height 362
click at [175, 320] on div "Здравствуйте! Напишите, пожалуйста, нам в чате поддержки на сайте [URL][DOMAIN_…" at bounding box center [358, 339] width 372 height 39
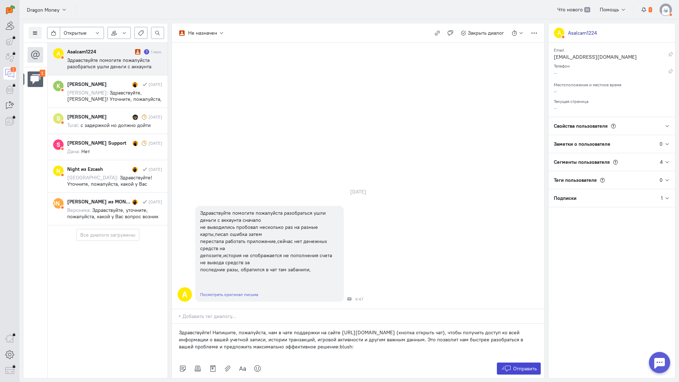
click at [518, 365] on span "Отправить" at bounding box center [525, 368] width 24 height 6
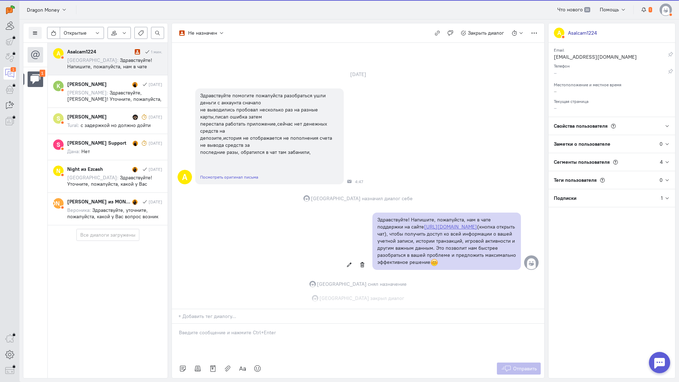
scroll to position [23, 0]
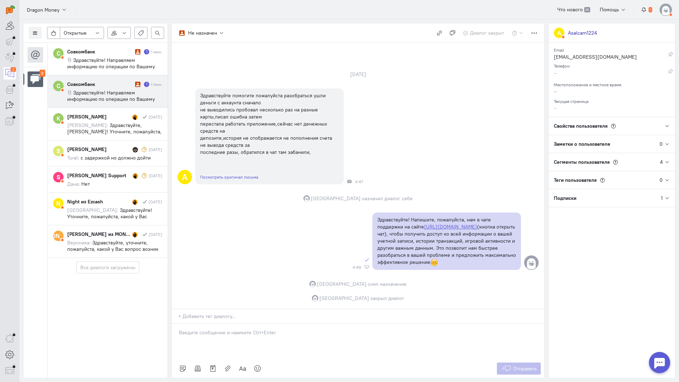
click at [108, 101] on span "Здравствуйте! Направляем информацию по операции по Вашему запросу." at bounding box center [111, 98] width 88 height 19
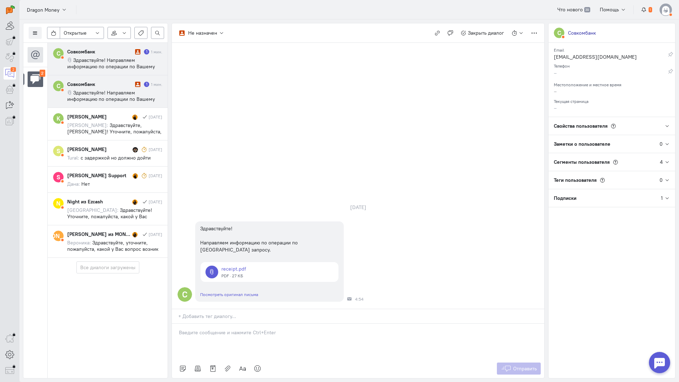
click at [119, 70] on cq-conversation-card "С Совкомбанк 1 1 мин. Здравствуйте! Направляем информацию по операции по Вашему…" at bounding box center [108, 59] width 120 height 33
click at [114, 93] on span "Здравствуйте! Направляем информацию по операции по Вашему запросу." at bounding box center [111, 98] width 88 height 19
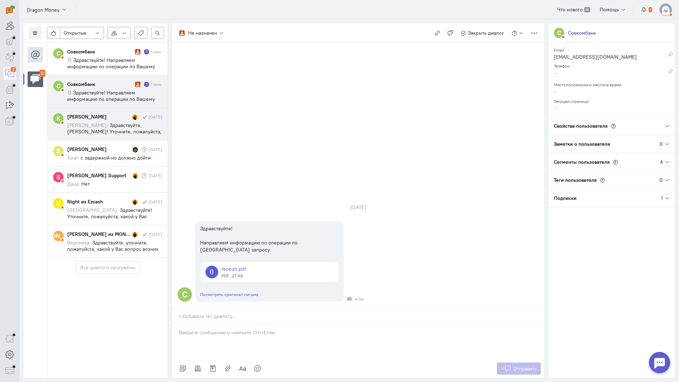
click at [94, 91] on span "Здравствуйте! Направляем информацию по операции по Вашему запросу." at bounding box center [111, 98] width 88 height 19
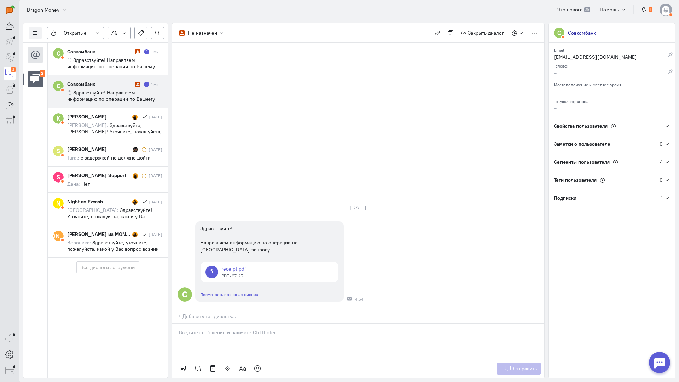
drag, startPoint x: 269, startPoint y: 289, endPoint x: 258, endPoint y: 290, distance: 11.0
click at [263, 329] on p at bounding box center [358, 332] width 358 height 7
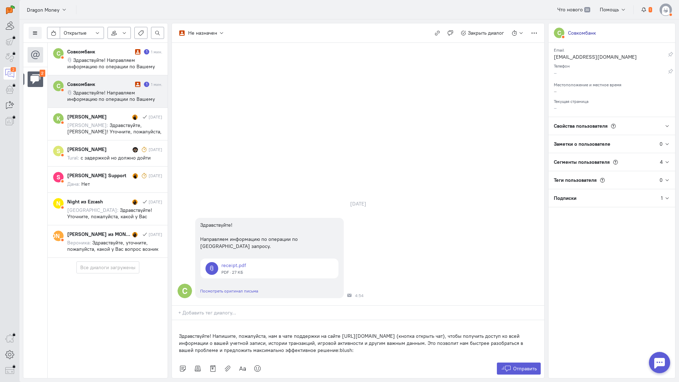
click at [175, 320] on div "Здравствуйте! Напишите, пожалуйста, нам в чате поддержки на сайте [URL][DOMAIN_…" at bounding box center [358, 339] width 372 height 39
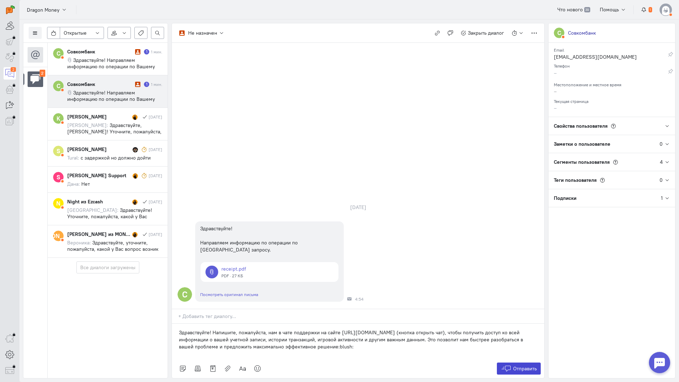
click at [514, 365] on span "Отправить" at bounding box center [525, 368] width 24 height 6
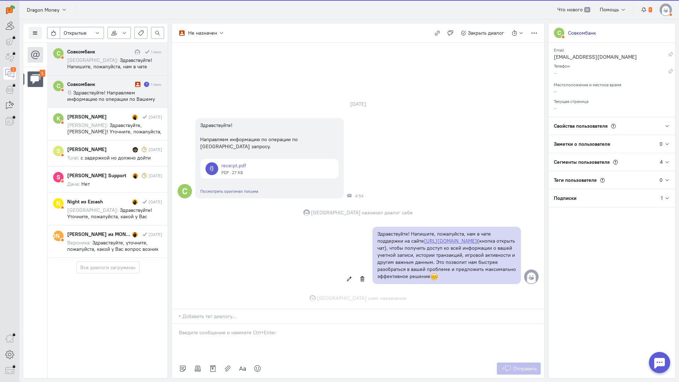
scroll to position [0, 0]
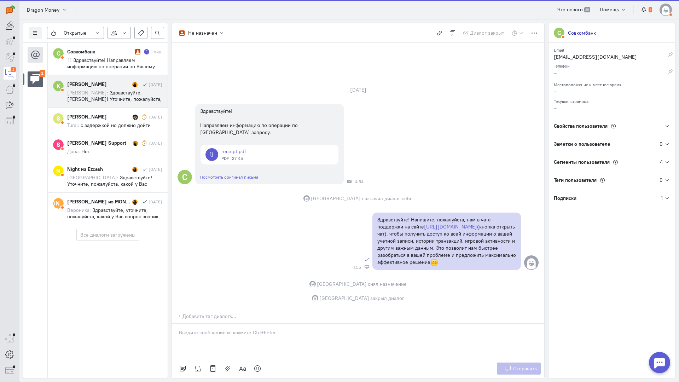
drag, startPoint x: 107, startPoint y: 54, endPoint x: 163, endPoint y: 81, distance: 62.0
click at [107, 54] on div "Совкомбанк" at bounding box center [100, 51] width 66 height 7
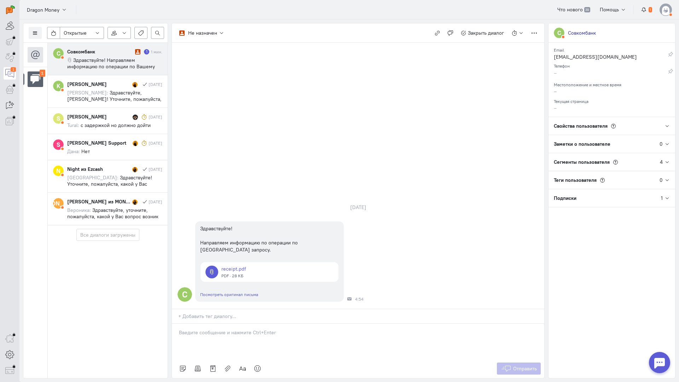
click at [244, 329] on p at bounding box center [358, 332] width 358 height 7
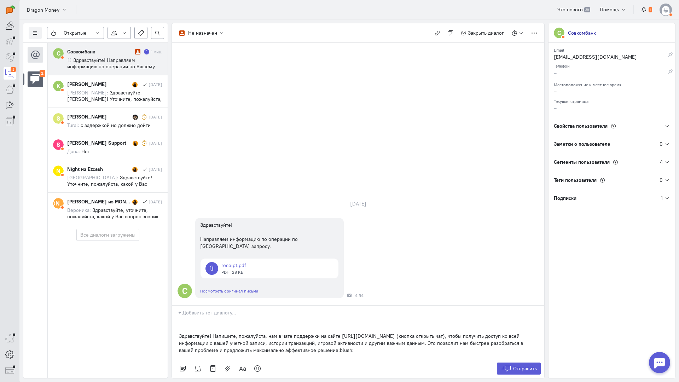
click at [181, 332] on p "Здравствуйте! Напишите, пожалуйста, нам в чате поддержки на сайте [URL][DOMAIN_…" at bounding box center [358, 342] width 358 height 21
click at [173, 320] on div "Здравствуйте! Напишите, пожалуйста, нам в чате поддержки на сайте [URL][DOMAIN_…" at bounding box center [358, 339] width 372 height 39
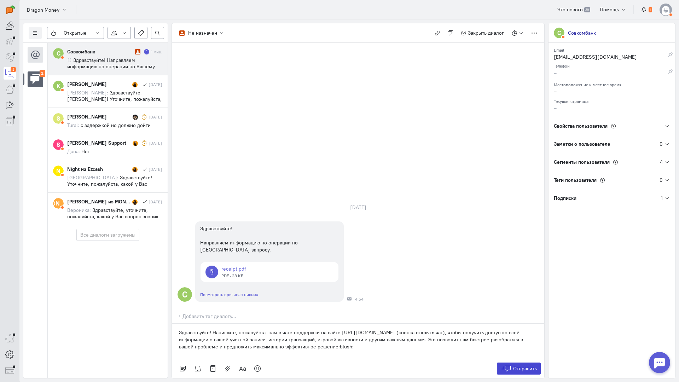
click at [502, 365] on icon at bounding box center [505, 368] width 11 height 7
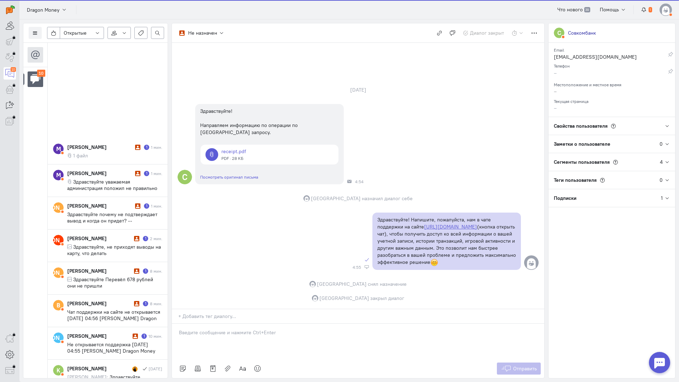
scroll to position [194, 0]
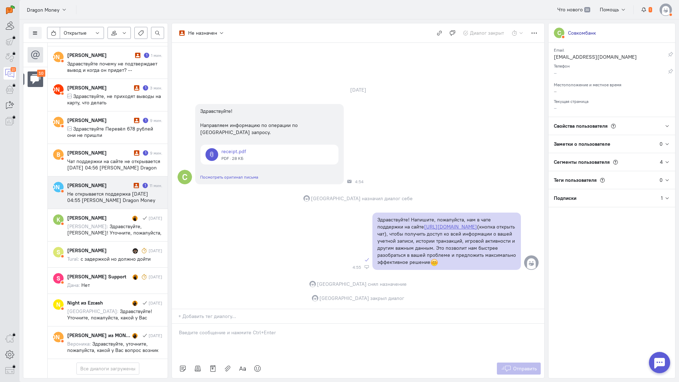
click at [111, 190] on span "Не открывается поддержка [DATE] 04:55 [PERSON_NAME] Dragon Money <[PERSON_NAME]…" at bounding box center [111, 202] width 88 height 25
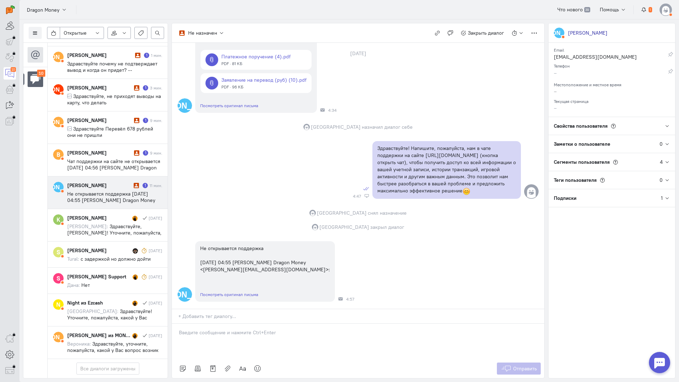
scroll to position [81, 0]
click at [231, 323] on div at bounding box center [358, 340] width 372 height 35
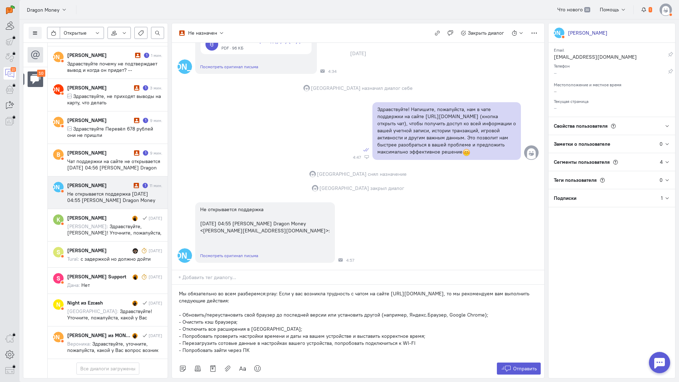
click at [180, 290] on p "Мы обязательно во всем разберемся:pray: Если у вас возникла трудность с чатом н…" at bounding box center [358, 297] width 358 height 14
click at [134, 149] on div "[PERSON_NAME] 1 9 мин. Чат поддержки на сайте не открывается [DATE] 04:56 [PERS…" at bounding box center [114, 160] width 95 height 22
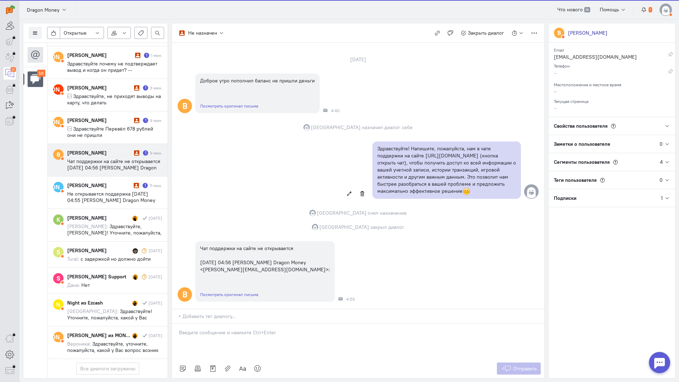
scroll to position [38, 0]
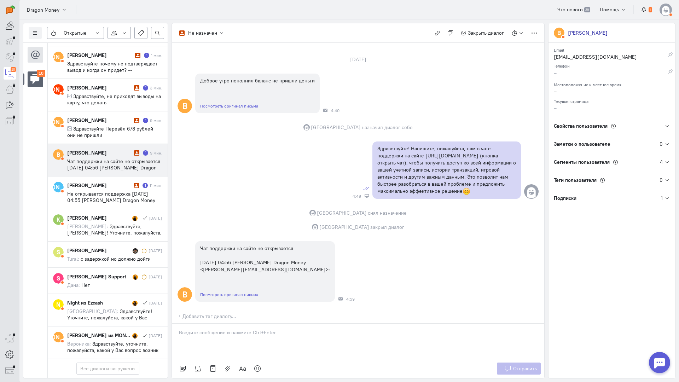
click at [219, 323] on div at bounding box center [358, 340] width 372 height 35
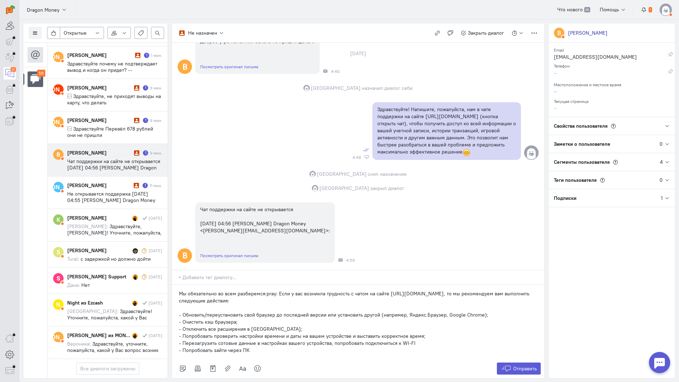
click at [181, 290] on p "Мы обязательно во всем разберемся:pray: Если у вас возникла трудность с чатом н…" at bounding box center [358, 297] width 358 height 14
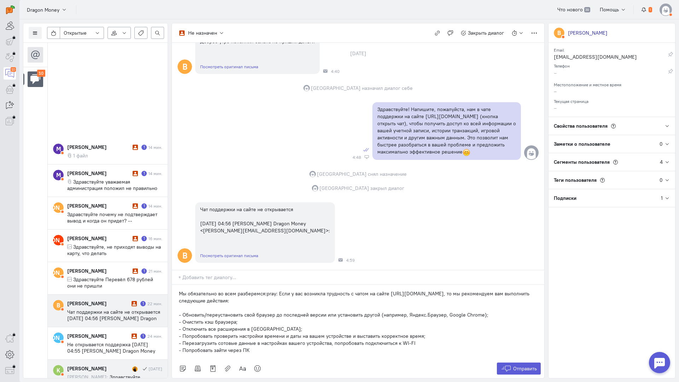
scroll to position [194, 0]
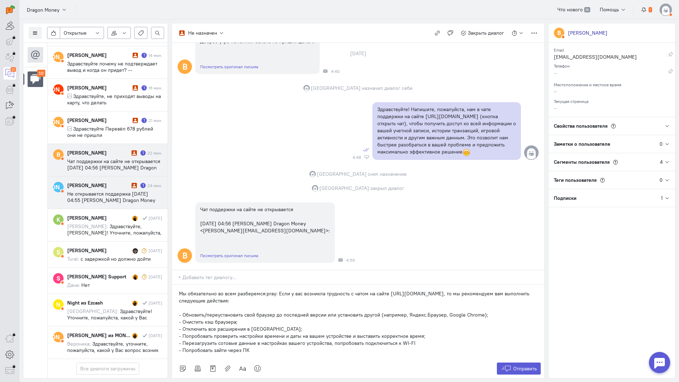
click at [117, 190] on span "Не открывается поддержка [DATE] 04:55 [PERSON_NAME] Dragon Money <[PERSON_NAME]…" at bounding box center [111, 202] width 88 height 25
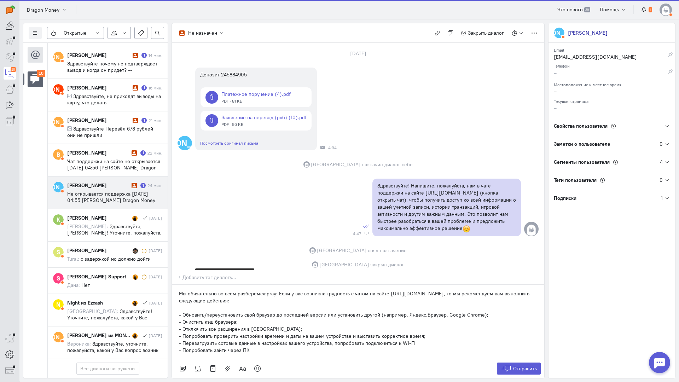
scroll to position [120, 0]
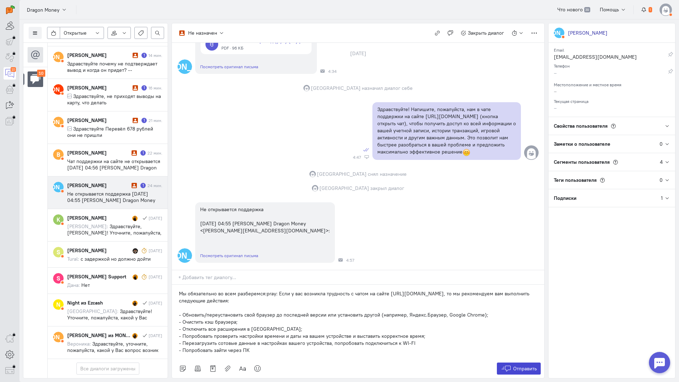
click at [513, 365] on span "Отправить" at bounding box center [525, 368] width 24 height 6
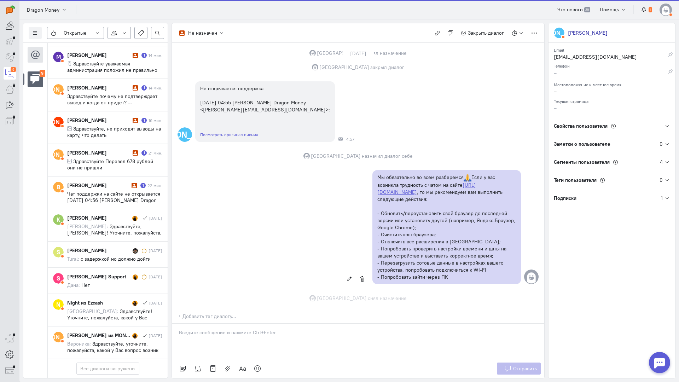
scroll to position [255, 0]
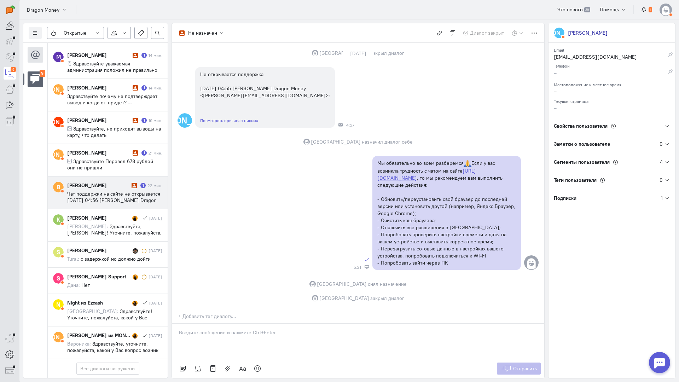
click at [119, 190] on span "Чат поддержки на сайте не открывается [DATE] 04:56 [PERSON_NAME] Dragon Money <…" at bounding box center [113, 202] width 93 height 25
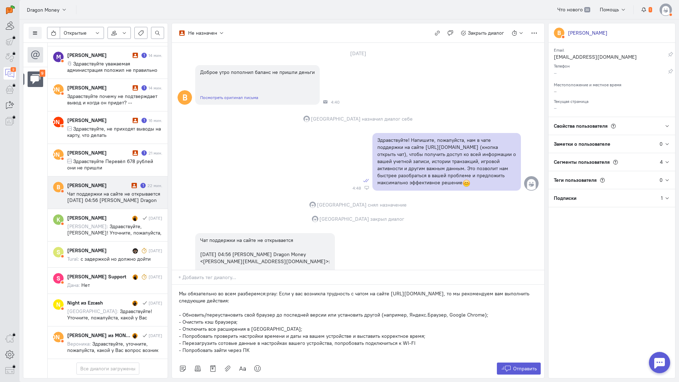
scroll to position [0, 0]
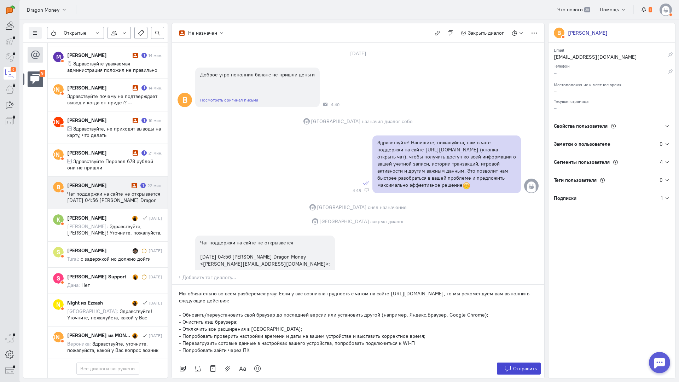
click at [524, 365] on span "Отправить" at bounding box center [525, 368] width 24 height 6
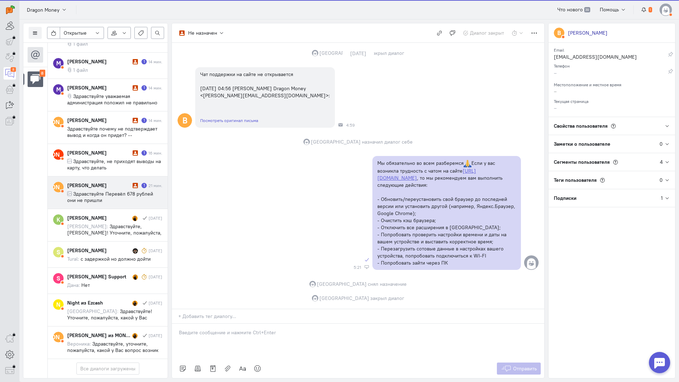
scroll to position [118, 0]
click at [107, 190] on span "Здравствуйте Перевёл 678 рублей они не пришли" at bounding box center [110, 196] width 86 height 13
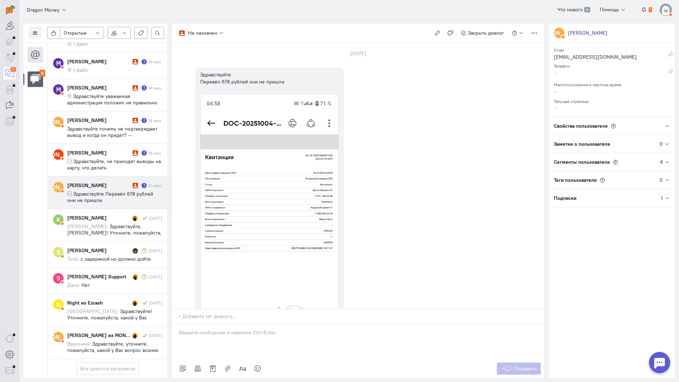
drag, startPoint x: 233, startPoint y: 295, endPoint x: 200, endPoint y: 296, distance: 32.6
click at [231, 323] on div at bounding box center [358, 340] width 372 height 35
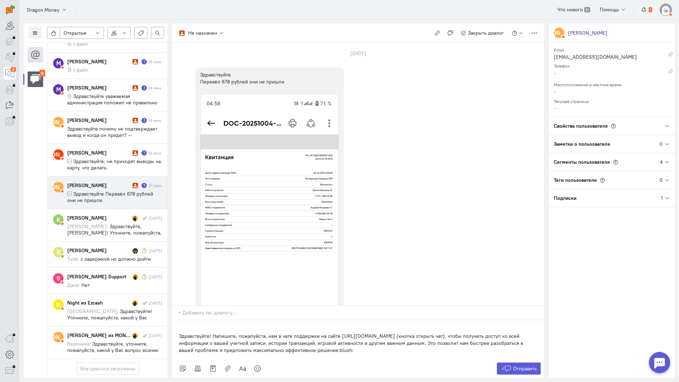
click at [177, 320] on div "Здравствуйте! Напишите, пожалуйста, нам в чате поддержки на сайте [URL][DOMAIN_…" at bounding box center [358, 339] width 372 height 39
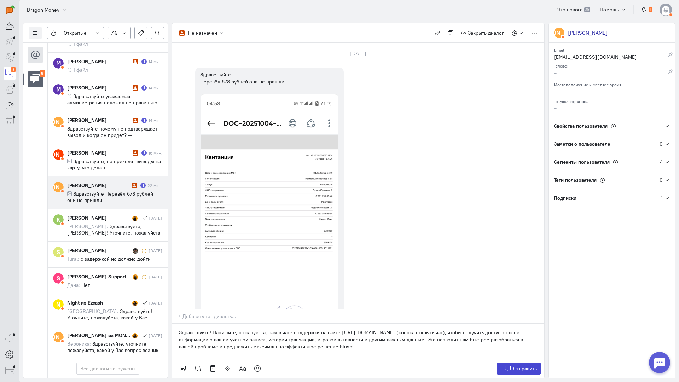
click at [516, 362] on button "Отправить" at bounding box center [519, 368] width 44 height 12
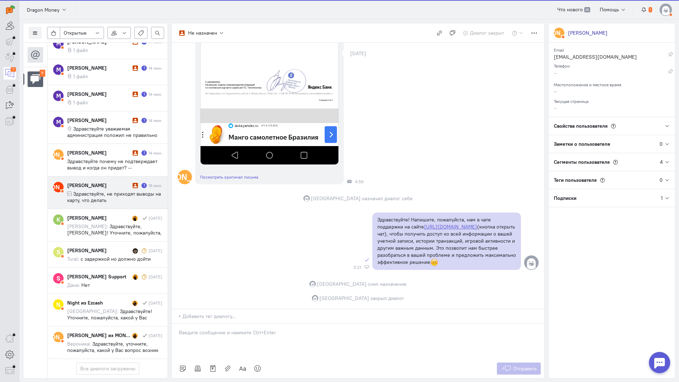
scroll to position [80, 0]
click at [121, 182] on div "[PERSON_NAME]" at bounding box center [99, 185] width 64 height 7
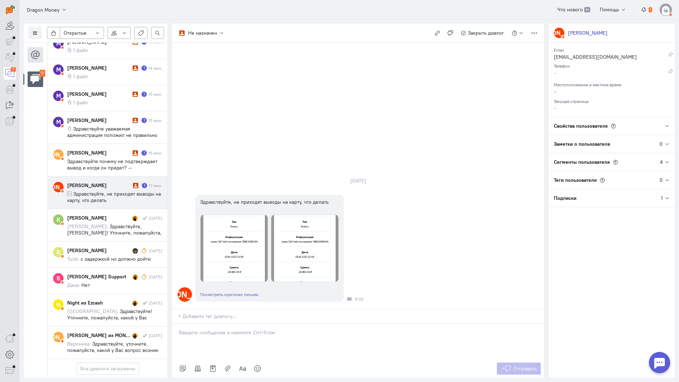
click at [213, 323] on div at bounding box center [358, 340] width 372 height 35
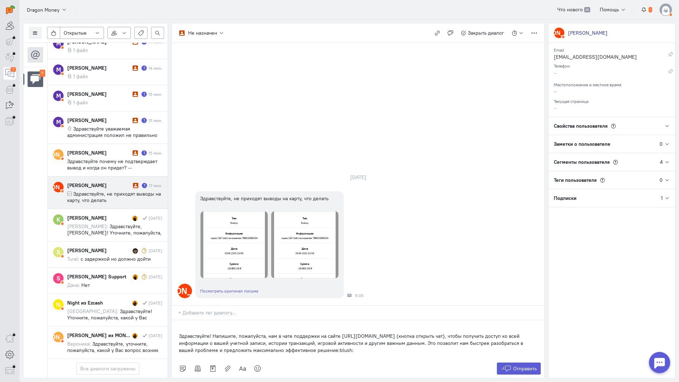
click at [177, 320] on div "Здравствуйте! Напишите, пожалуйста, нам в чате поддержки на сайте [URL][DOMAIN_…" at bounding box center [358, 339] width 372 height 39
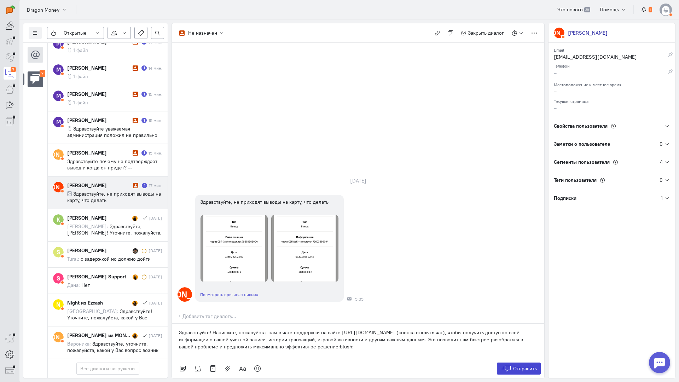
click at [505, 365] on icon at bounding box center [505, 368] width 11 height 7
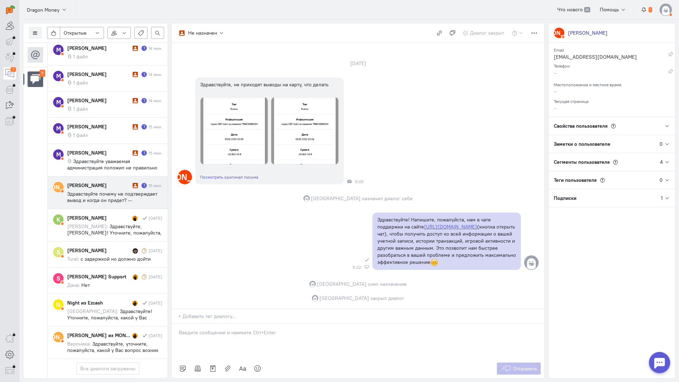
scroll to position [47, 0]
click at [113, 190] on span "Здравствуйте почему не подтверждает вывод и когда он придет? -- [PERSON_NAME] О…" at bounding box center [112, 202] width 91 height 25
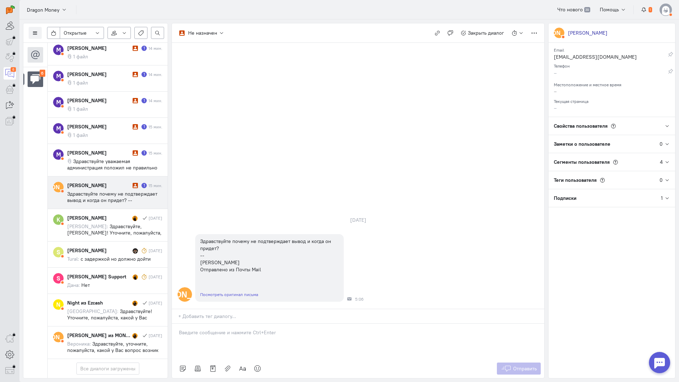
click at [221, 323] on div at bounding box center [358, 340] width 372 height 35
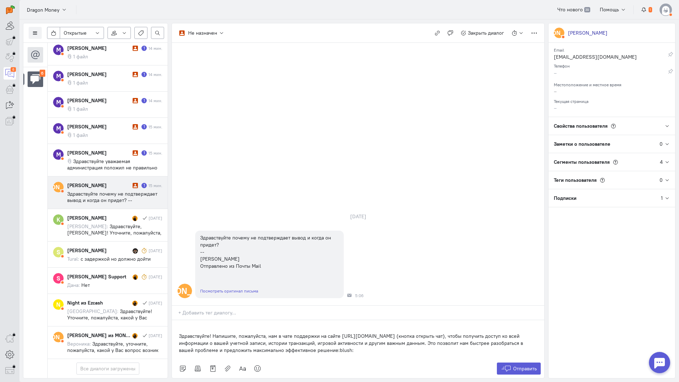
drag, startPoint x: 178, startPoint y: 293, endPoint x: 350, endPoint y: 300, distance: 171.9
click at [180, 320] on div "Здравствуйте! Напишите, пожалуйста, нам в чате поддержки на сайте [URL][DOMAIN_…" at bounding box center [358, 339] width 372 height 39
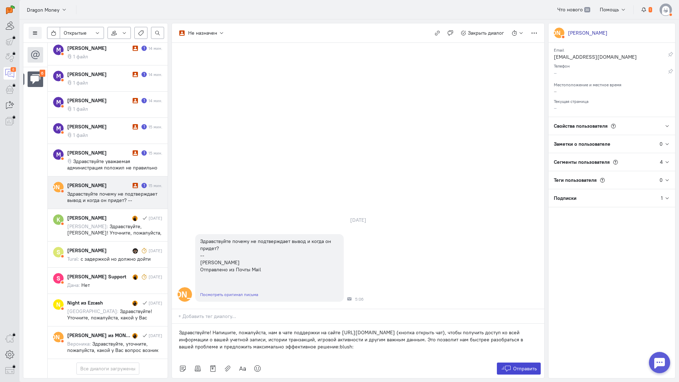
drag, startPoint x: 531, startPoint y: 322, endPoint x: 523, endPoint y: 318, distance: 9.8
click at [531, 365] on span "Отправить" at bounding box center [525, 368] width 24 height 6
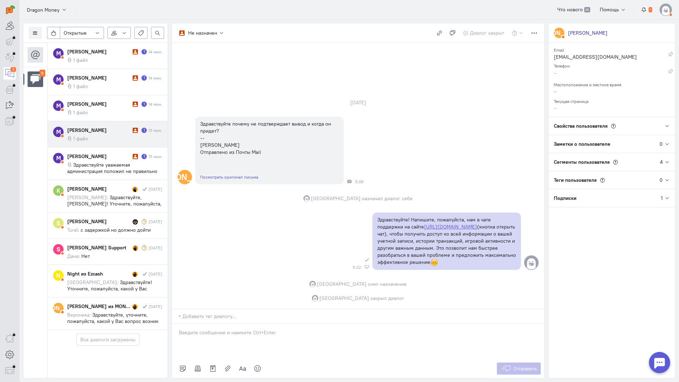
scroll to position [0, 0]
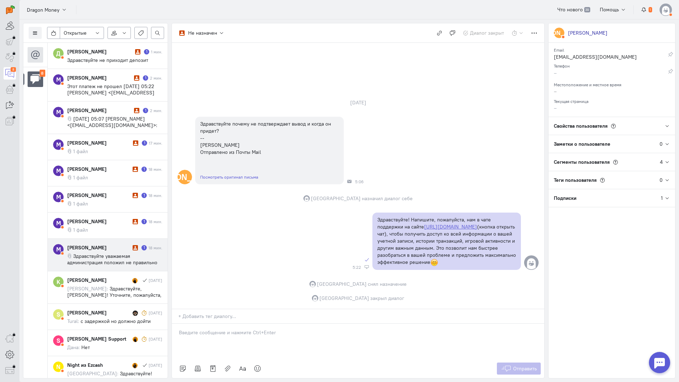
click at [118, 247] on div "[PERSON_NAME]" at bounding box center [99, 247] width 64 height 7
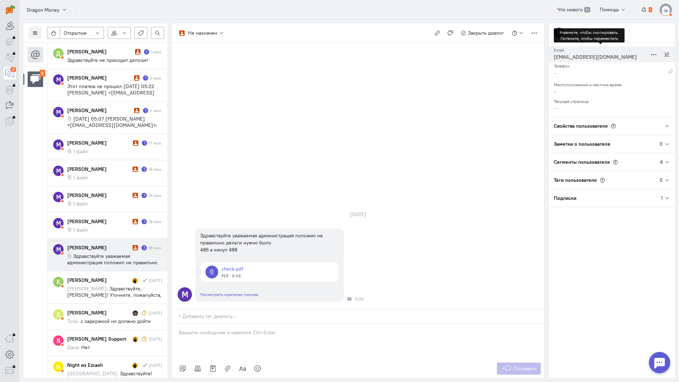
click at [573, 58] on div "[EMAIL_ADDRESS][DOMAIN_NAME]" at bounding box center [599, 57] width 93 height 9
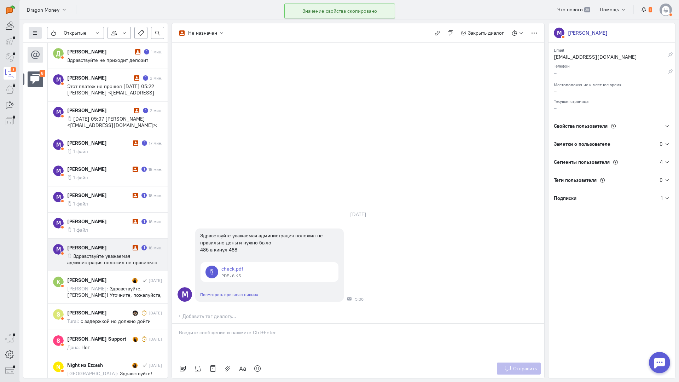
click at [35, 35] on icon at bounding box center [35, 32] width 5 height 5
click at [71, 45] on span "Список пользователей" at bounding box center [68, 47] width 53 height 6
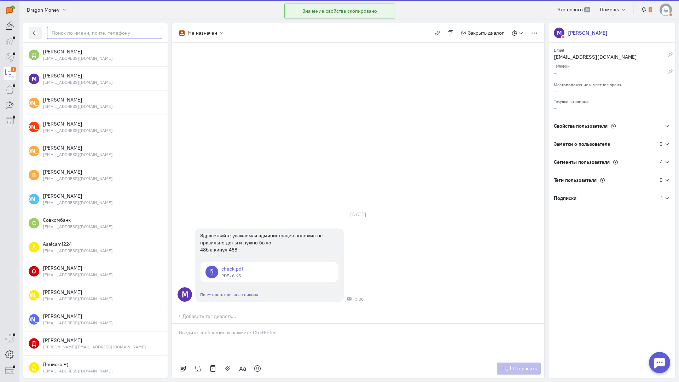
click at [70, 36] on input "text" at bounding box center [104, 33] width 115 height 12
paste input "isaevmaxim180@g"
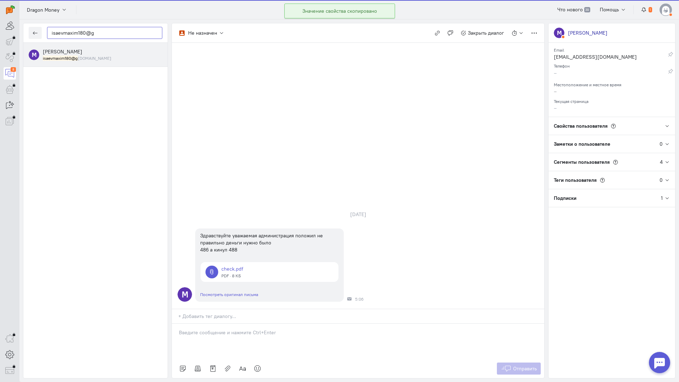
type input "isaevmaxim180@g"
click at [96, 52] on div "[PERSON_NAME] isaevmaxim180@g [DOMAIN_NAME]" at bounding box center [102, 54] width 119 height 13
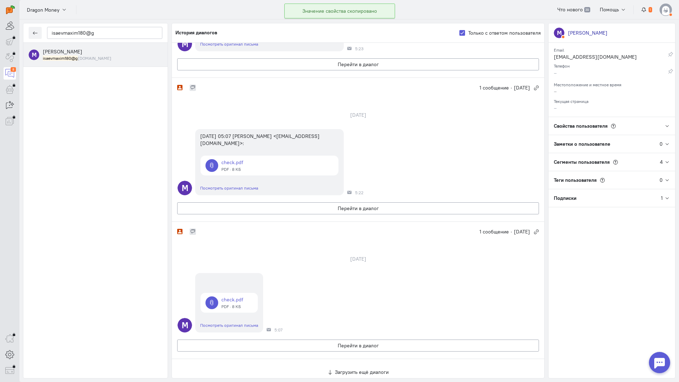
scroll to position [147, 0]
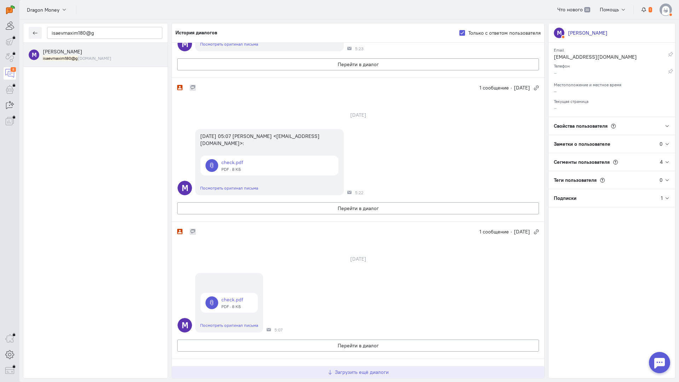
click at [360, 366] on button "Загрузить ещё диалоги" at bounding box center [358, 372] width 372 height 12
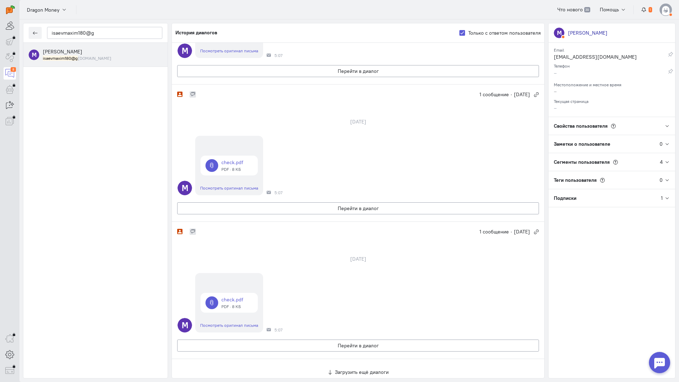
scroll to position [558, 0]
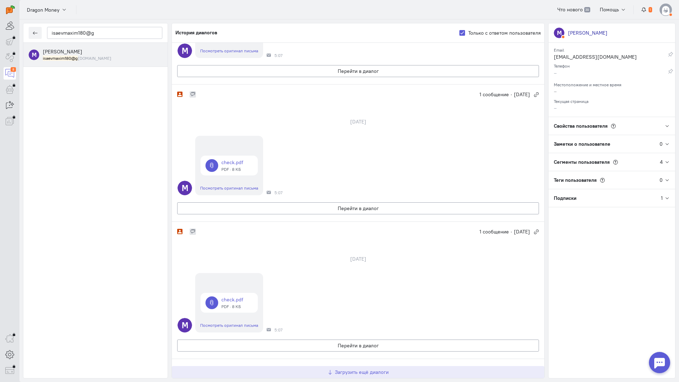
click at [346, 369] on span "Загрузить ещё диалоги" at bounding box center [362, 372] width 54 height 6
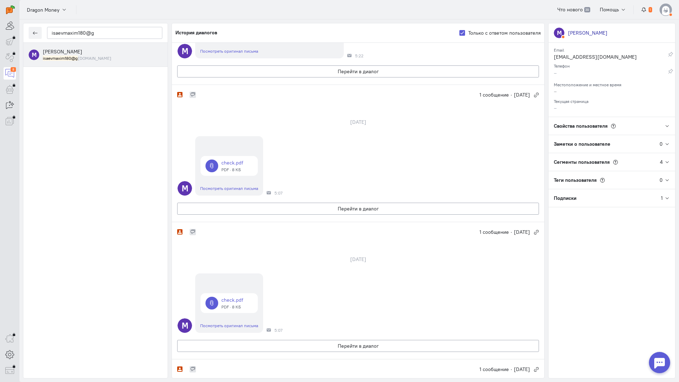
scroll to position [0, 0]
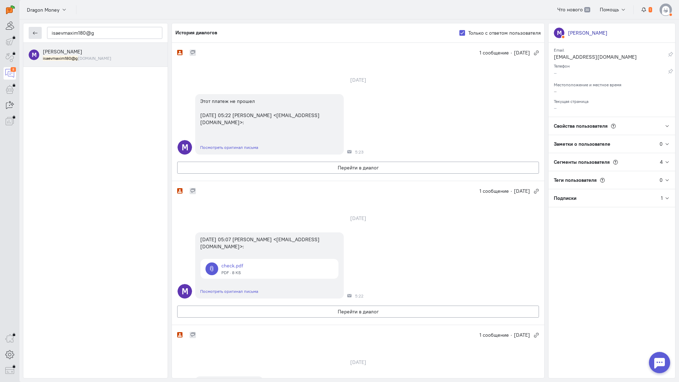
click at [35, 31] on icon "button" at bounding box center [35, 32] width 5 height 5
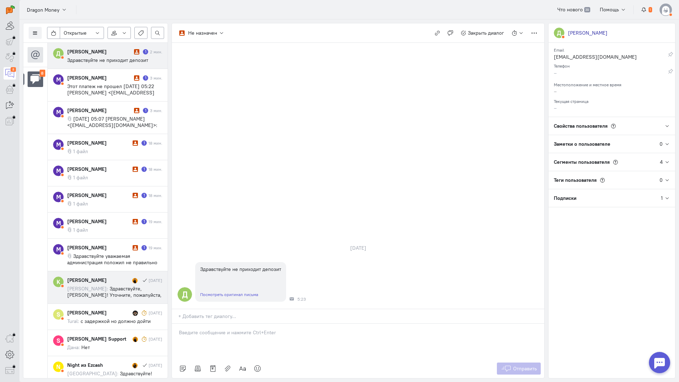
scroll to position [35, 0]
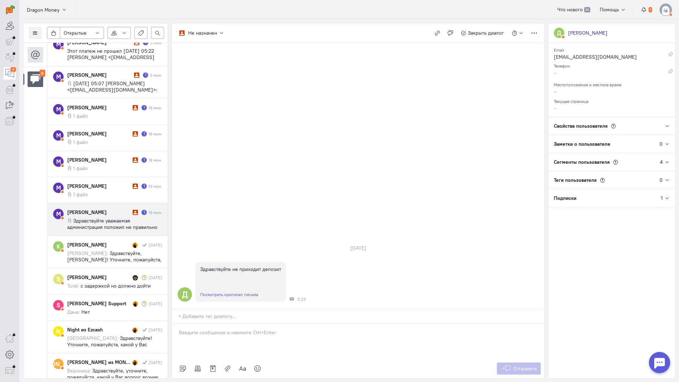
click at [119, 229] on span "Здравствуйте уважаемая администрация положил не правильно деньги нужно было 486…" at bounding box center [112, 229] width 90 height 25
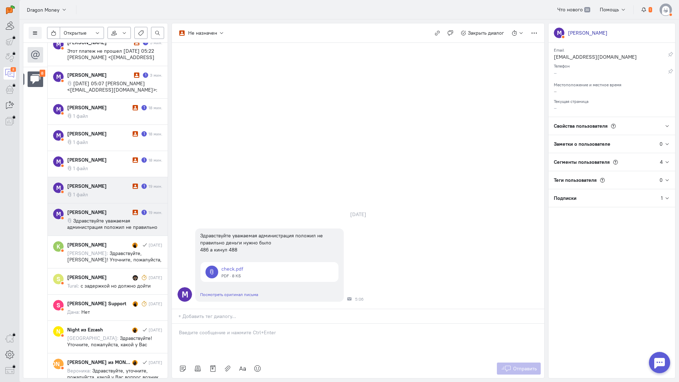
click at [136, 192] on cq-message "1 файл" at bounding box center [114, 194] width 95 height 6
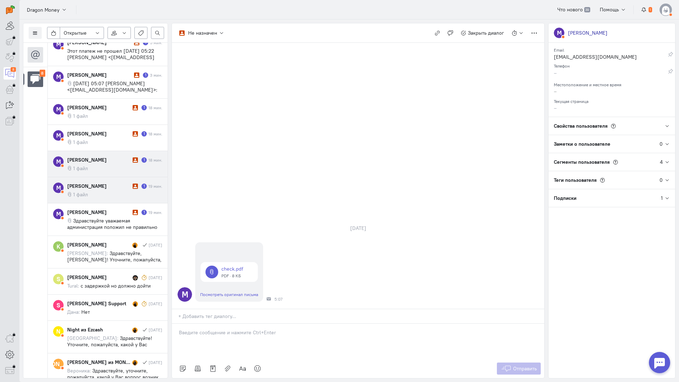
click at [119, 177] on cq-conversation-card "M [PERSON_NAME] 1 18 мин. 1 файл" at bounding box center [108, 164] width 120 height 26
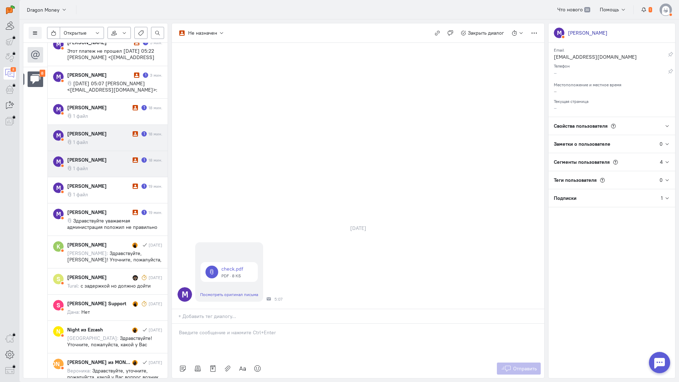
click at [125, 134] on div "[PERSON_NAME]" at bounding box center [99, 133] width 64 height 7
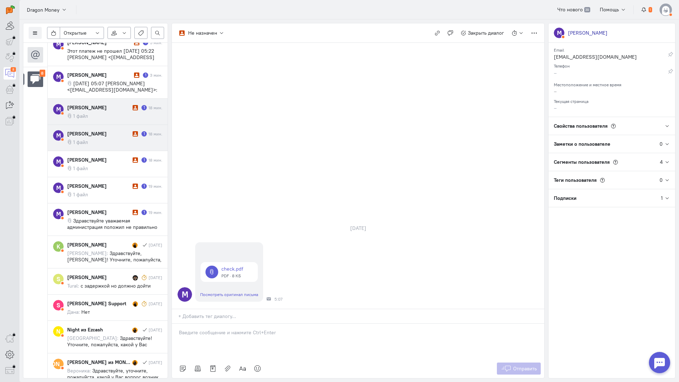
click at [124, 106] on div "[PERSON_NAME]" at bounding box center [99, 107] width 64 height 7
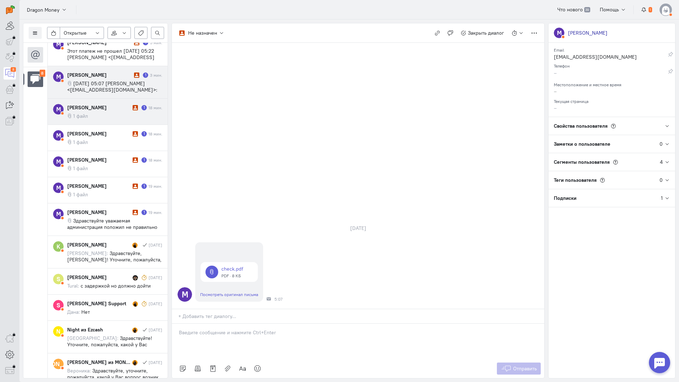
click at [130, 89] on span "[DATE] 05:07 [PERSON_NAME] <[EMAIL_ADDRESS][DOMAIN_NAME]>:" at bounding box center [112, 86] width 90 height 13
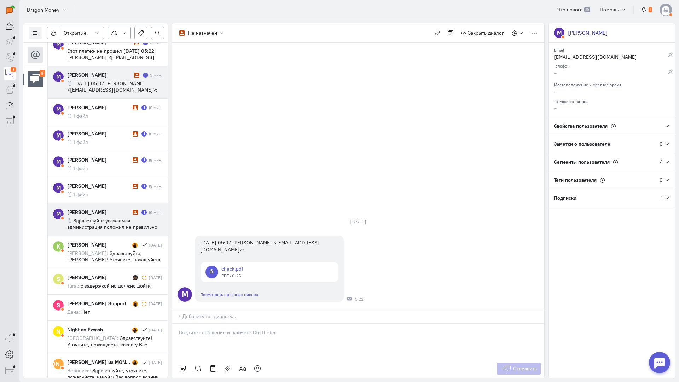
click at [120, 219] on span "Здравствуйте уважаемая администрация положил не правильно деньги нужно было 486…" at bounding box center [112, 229] width 90 height 25
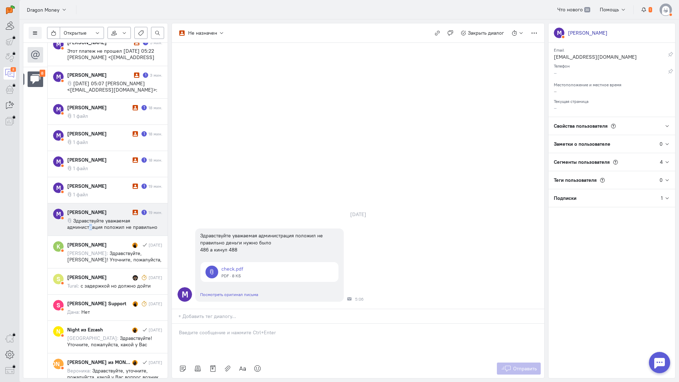
drag, startPoint x: 91, startPoint y: 228, endPoint x: 191, endPoint y: 285, distance: 115.4
click at [92, 228] on span "Здравствуйте уважаемая администрация положил не правильно деньги нужно было 486…" at bounding box center [112, 229] width 90 height 25
click at [237, 323] on div at bounding box center [358, 340] width 372 height 35
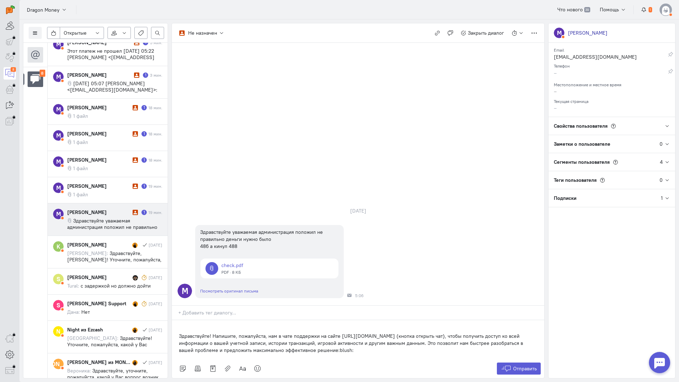
click at [174, 320] on div "Здравствуйте! Напишите, пожалуйста, нам в чате поддержки на сайте [URL][DOMAIN_…" at bounding box center [358, 339] width 372 height 39
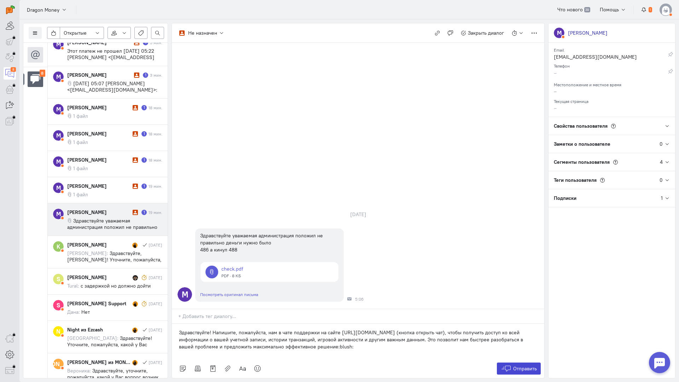
click at [511, 362] on button "Отправить" at bounding box center [519, 368] width 44 height 12
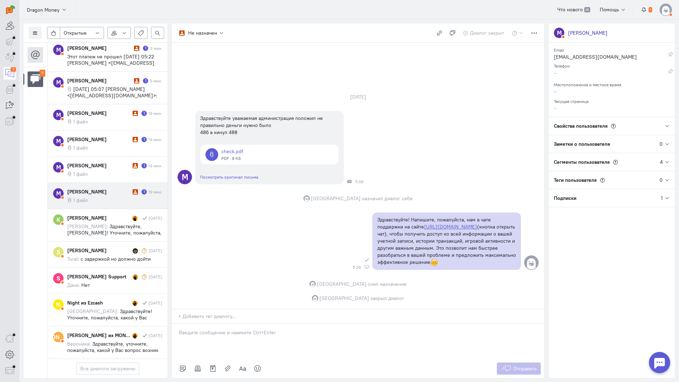
click at [115, 190] on div "[PERSON_NAME] 1 19 мин. 1 файл" at bounding box center [114, 195] width 95 height 15
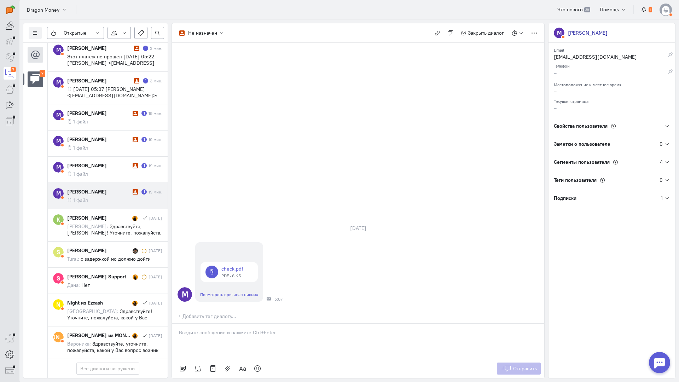
click at [211, 323] on div at bounding box center [358, 340] width 372 height 35
click at [175, 323] on div "Здравствуйте! Благодарим Вас за обращение и предоставленную информацию:blush:" at bounding box center [358, 340] width 372 height 35
click at [523, 359] on div "Отправить" at bounding box center [358, 368] width 372 height 19
click at [521, 365] on span "Отправить" at bounding box center [525, 368] width 24 height 6
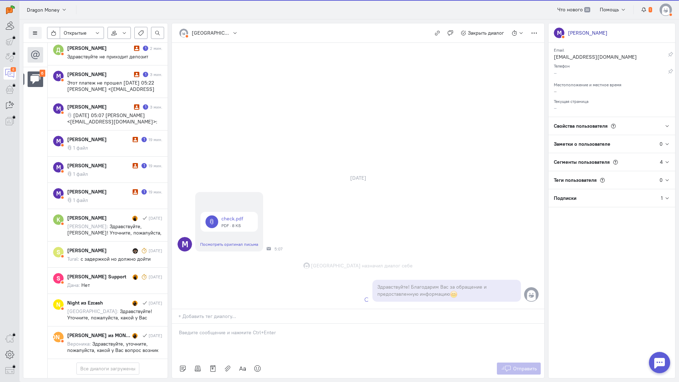
scroll to position [68, 0]
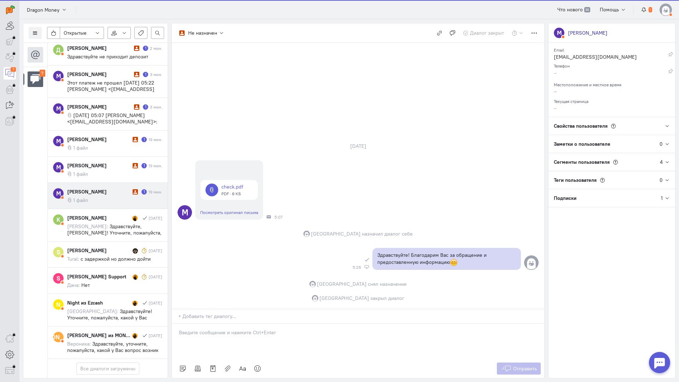
click at [94, 188] on div "[PERSON_NAME]" at bounding box center [99, 191] width 64 height 7
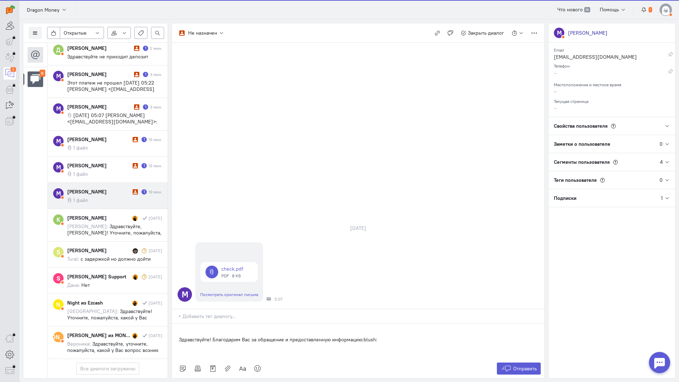
scroll to position [35, 0]
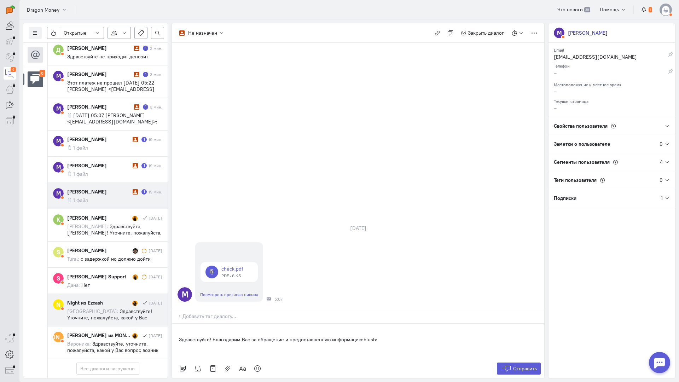
drag, startPoint x: 377, startPoint y: 299, endPoint x: 136, endPoint y: 290, distance: 241.9
click at [136, 290] on div "Список пользователей Включить темную тему Открытые Открытые диалоги Отложенные …" at bounding box center [348, 200] width 659 height 362
click at [359, 312] on input "text" at bounding box center [361, 315] width 366 height 7
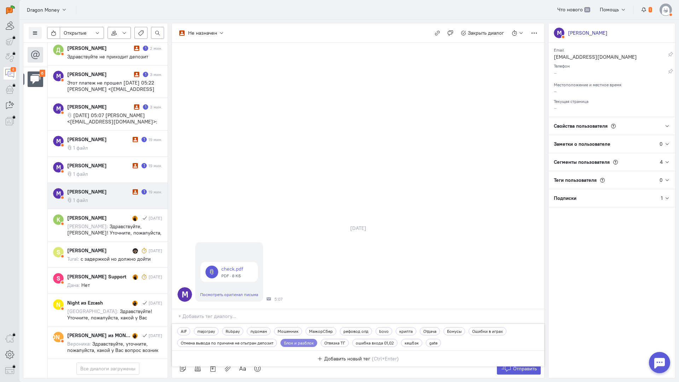
drag, startPoint x: 373, startPoint y: 188, endPoint x: 369, endPoint y: 189, distance: 4.6
click at [370, 217] on div "[DATE] M check.pdf PDF · 8 КБ Посмотреть оригинал письма 5:07" at bounding box center [358, 262] width 372 height 91
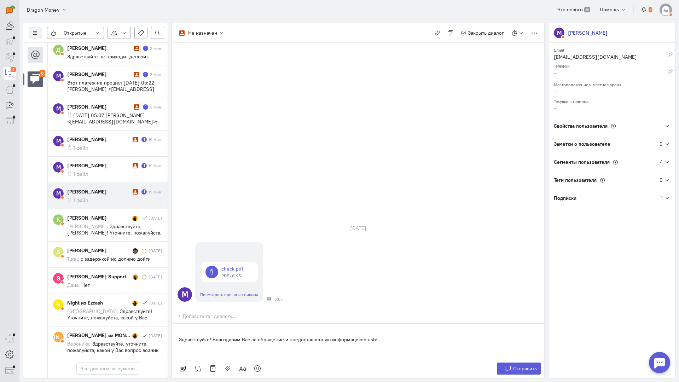
drag, startPoint x: 404, startPoint y: 295, endPoint x: 212, endPoint y: 301, distance: 192.3
click at [213, 323] on div "Здравствуйте! Благодарим Вас за обращение и предоставленную информацию:blush:" at bounding box center [358, 340] width 372 height 35
click at [261, 362] on link at bounding box center [257, 368] width 15 height 12
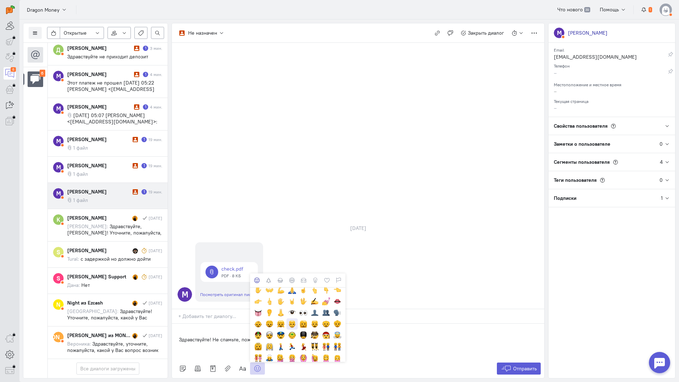
scroll to position [141, 0]
click at [290, 285] on div at bounding box center [292, 289] width 8 height 8
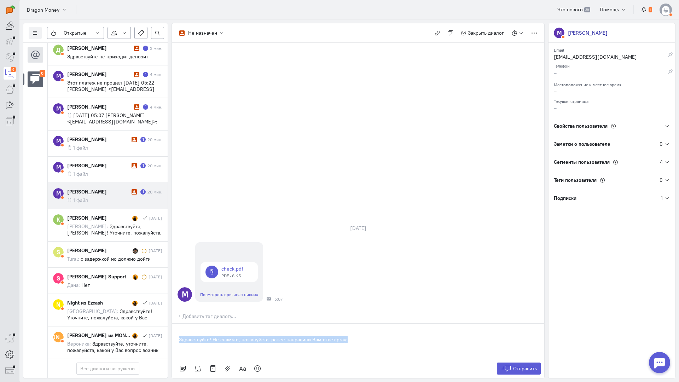
copy p "Здравствуйте! Не спамьте, пожалуйста, ранее направили Вам ответ:pray:"
drag, startPoint x: 313, startPoint y: 296, endPoint x: 175, endPoint y: 297, distance: 137.5
click at [175, 323] on div "Здравствуйте! Не спамьте, пожалуйста, ранее направили Вам ответ:pray:" at bounding box center [358, 340] width 372 height 35
click at [516, 365] on span "Отправить" at bounding box center [525, 368] width 24 height 6
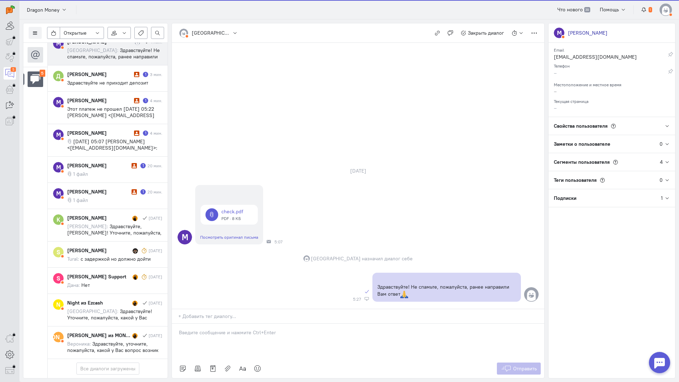
scroll to position [53, 0]
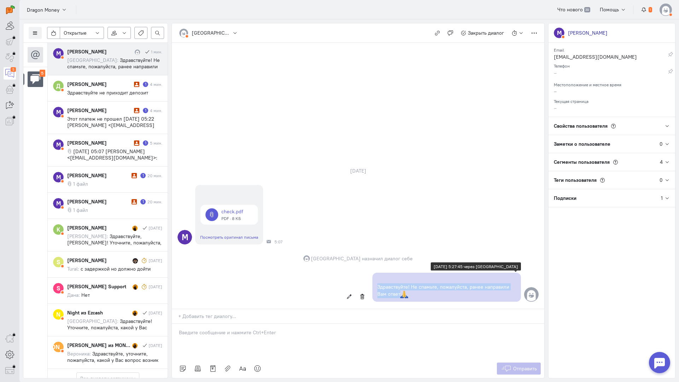
drag, startPoint x: 382, startPoint y: 249, endPoint x: 373, endPoint y: 243, distance: 10.6
click at [373, 272] on div "Здравствуйте! Не спамьте, пожалуйста, ранее направили Вам ответ" at bounding box center [446, 286] width 148 height 29
click at [423, 283] on p "Здравствуйте! Не спамьте, пожалуйста, ранее направили Вам ответ" at bounding box center [446, 290] width 139 height 15
drag, startPoint x: 397, startPoint y: 251, endPoint x: 371, endPoint y: 245, distance: 26.3
click at [371, 269] on div "Здравствуйте! Не спамьте, пожалуйста, ранее направили Вам ответ 4 октября 2025 …" at bounding box center [358, 287] width 372 height 36
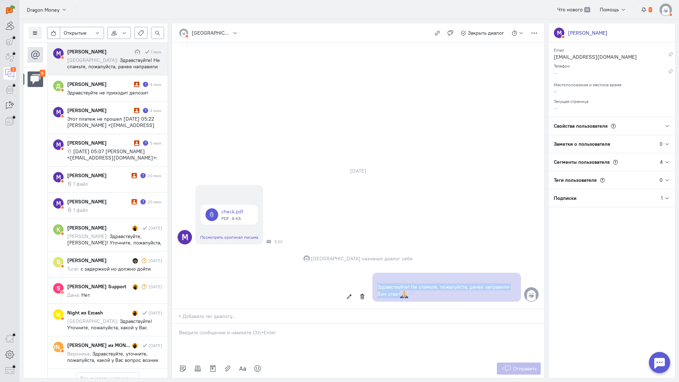
copy p "Здравствуйте! Не спамьте, пожалуйста, ранее направили Вам ответ"
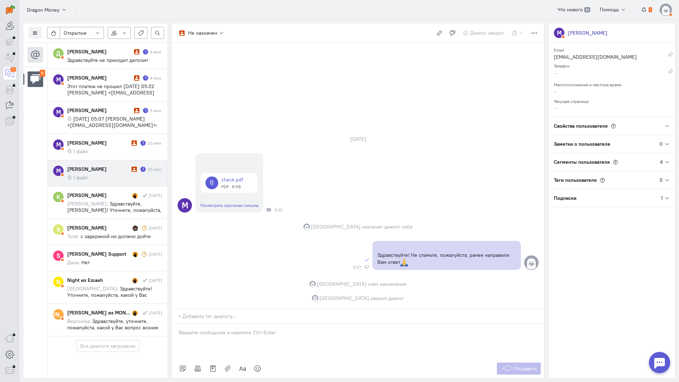
click at [109, 176] on cq-message "1 файл" at bounding box center [114, 177] width 95 height 6
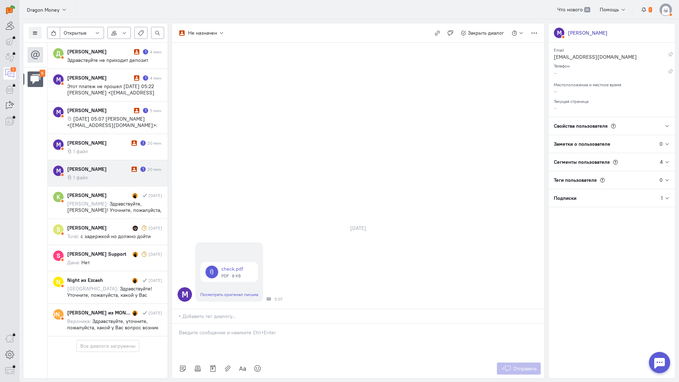
click at [249, 329] on p at bounding box center [358, 332] width 358 height 7
paste div
click at [523, 365] on span "Отправить" at bounding box center [525, 368] width 24 height 6
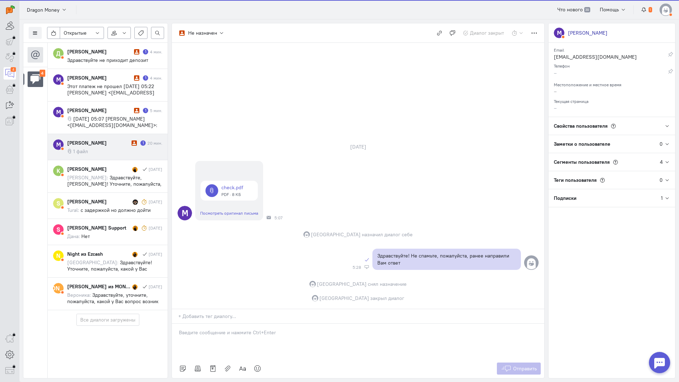
click at [108, 149] on cq-message "1 файл" at bounding box center [114, 151] width 95 height 6
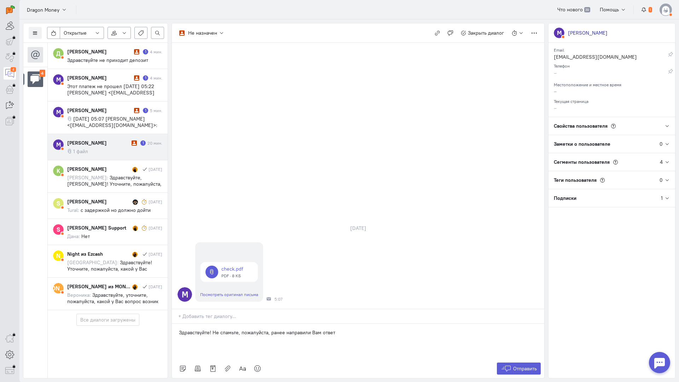
click at [507, 359] on div "Отправить" at bounding box center [358, 368] width 372 height 19
click at [510, 365] on icon at bounding box center [505, 368] width 11 height 7
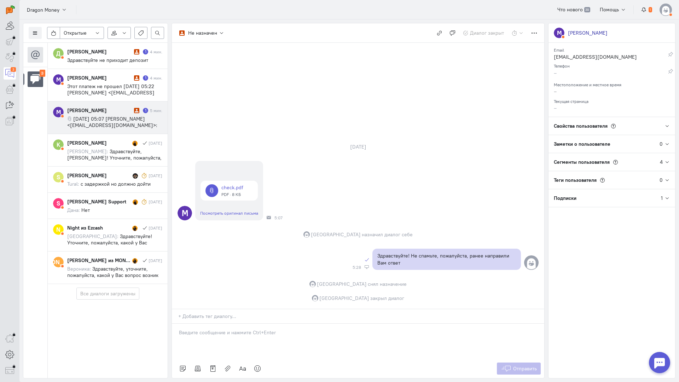
click at [113, 120] on span "[DATE] 05:07 [PERSON_NAME] <[EMAIL_ADDRESS][DOMAIN_NAME]>:" at bounding box center [112, 122] width 90 height 13
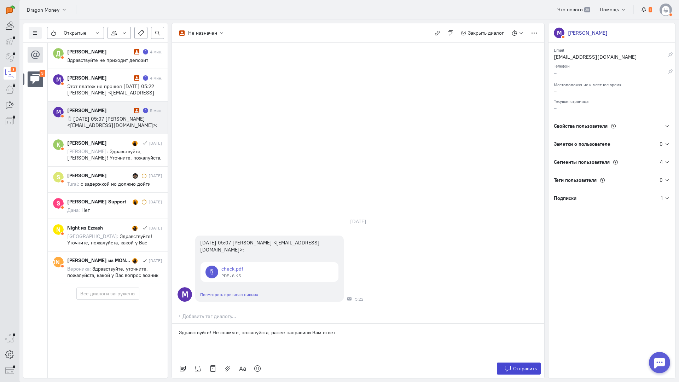
click at [515, 365] on span "Отправить" at bounding box center [525, 368] width 24 height 6
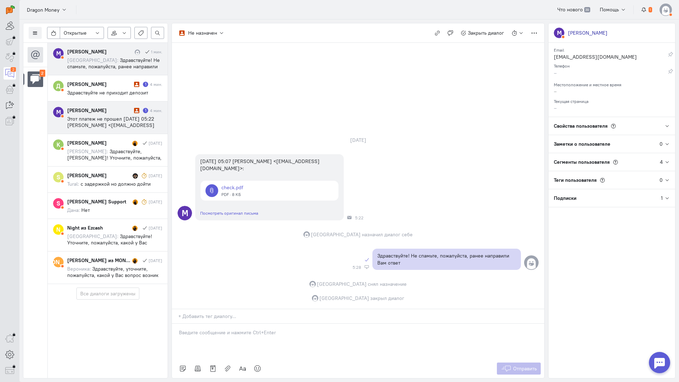
click at [99, 108] on div "M Maxim Isaev 1 мин. София: Здравствуйте! Не спамьте, пожалуйста, ранее направи…" at bounding box center [108, 163] width 120 height 241
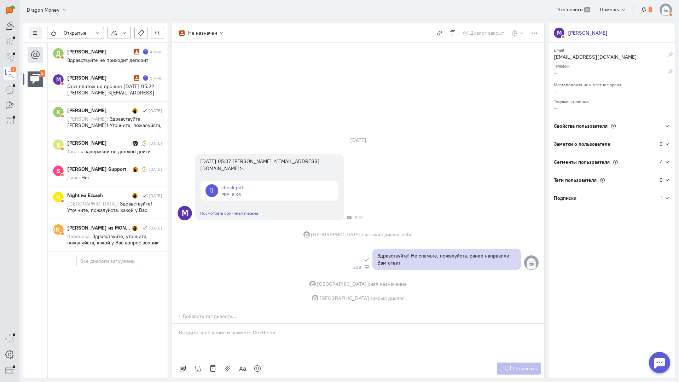
click at [228, 329] on p at bounding box center [358, 332] width 358 height 7
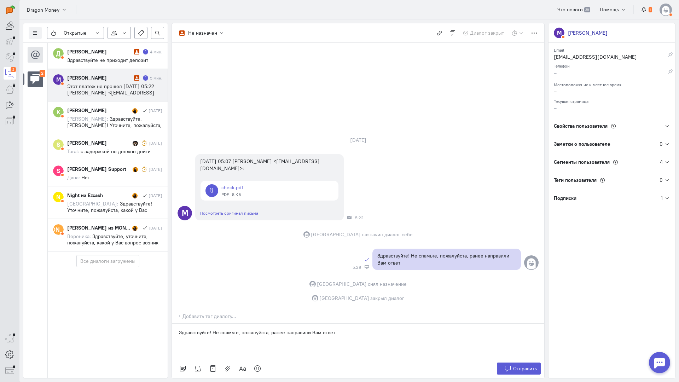
click at [102, 89] on span "Этот платеж не прошел [DATE] 05:22 [PERSON_NAME] <[EMAIL_ADDRESS][DOMAIN_NAME]>:" at bounding box center [110, 92] width 87 height 19
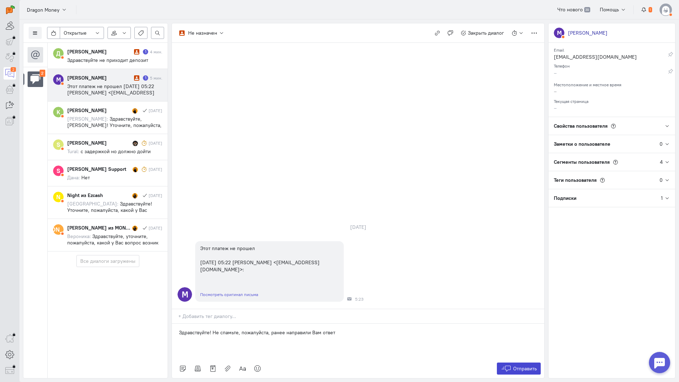
click at [521, 362] on button "Отправить" at bounding box center [519, 368] width 44 height 12
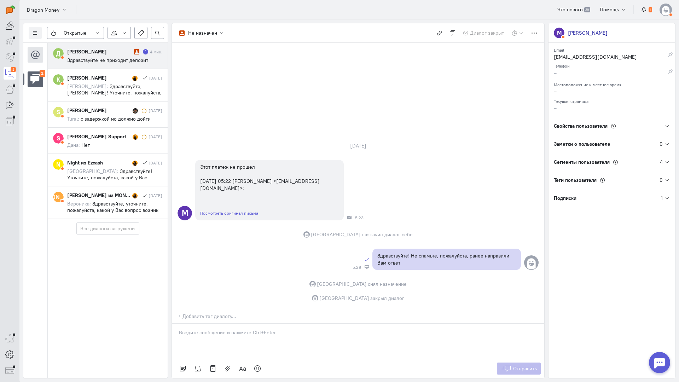
click at [99, 60] on span "Здравствуйте не приходит депозит" at bounding box center [107, 60] width 81 height 6
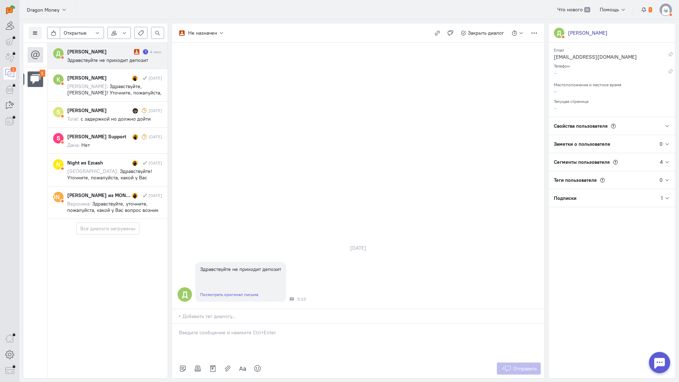
drag, startPoint x: 206, startPoint y: 291, endPoint x: 199, endPoint y: 290, distance: 6.4
click at [205, 329] on p at bounding box center [358, 332] width 358 height 7
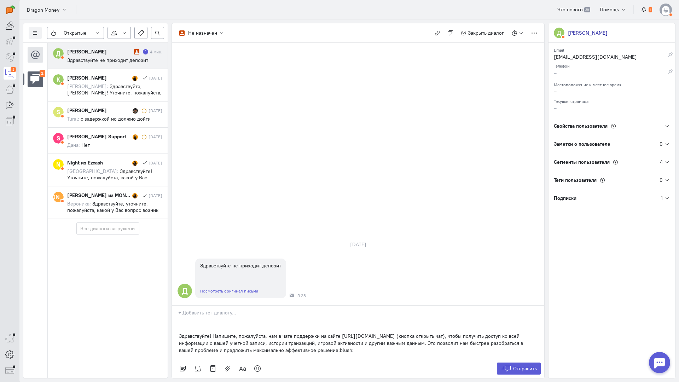
click at [179, 332] on p "Здравствуйте! Напишите, пожалуйста, нам в чате поддержки на сайте [URL][DOMAIN_…" at bounding box center [358, 342] width 358 height 21
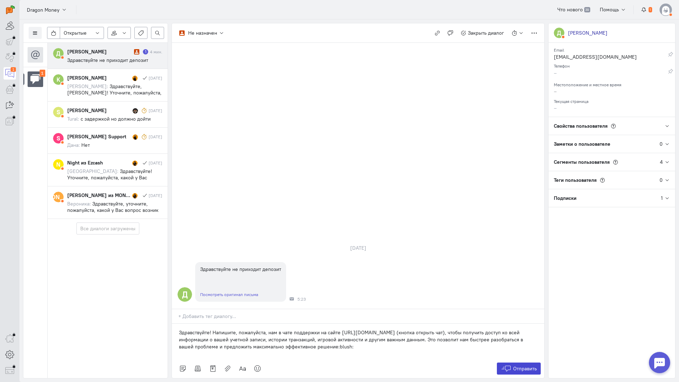
click at [506, 365] on icon at bounding box center [505, 368] width 11 height 7
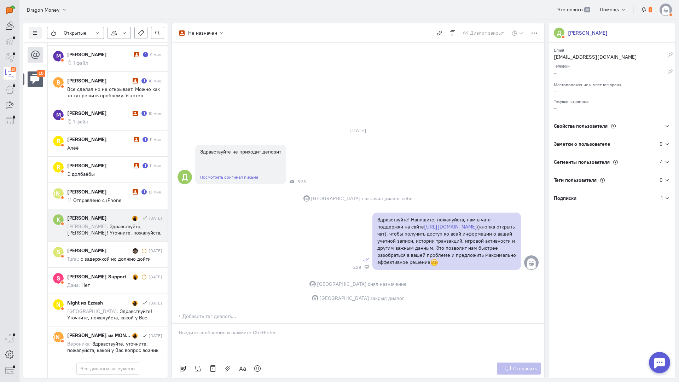
scroll to position [157, 0]
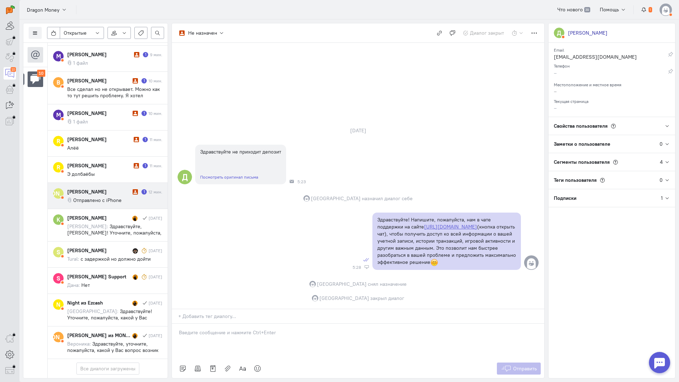
click at [112, 188] on div "Игорь Петренко" at bounding box center [99, 191] width 64 height 7
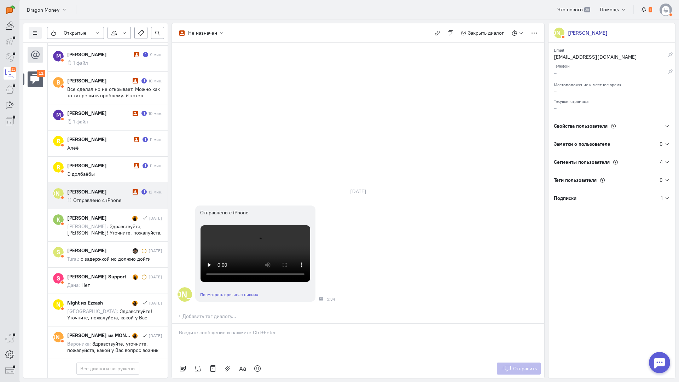
scroll to position [188, 0]
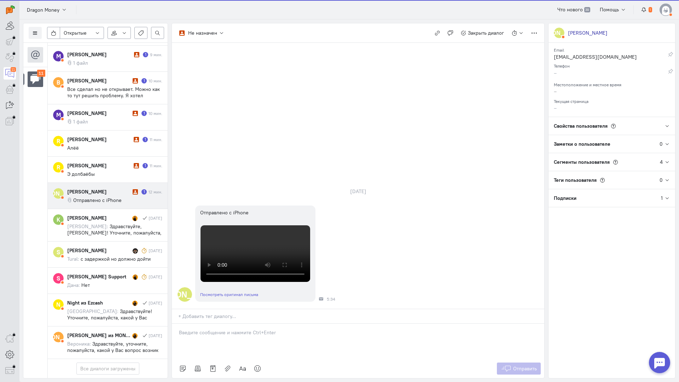
click at [219, 329] on p at bounding box center [358, 332] width 358 height 7
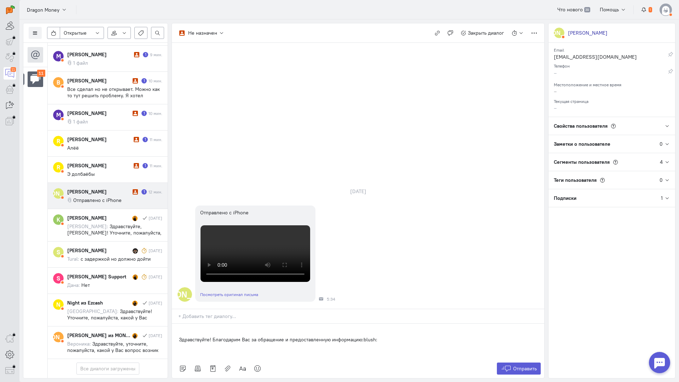
click at [172, 323] on div "Здравствуйте! Благодарим Вас за обращение и предоставленную информацию:blush:" at bounding box center [358, 340] width 372 height 35
click at [513, 365] on span "Отправить" at bounding box center [525, 368] width 24 height 6
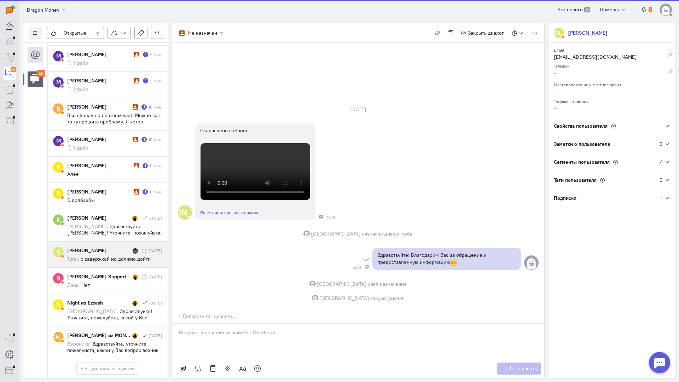
scroll to position [163, 0]
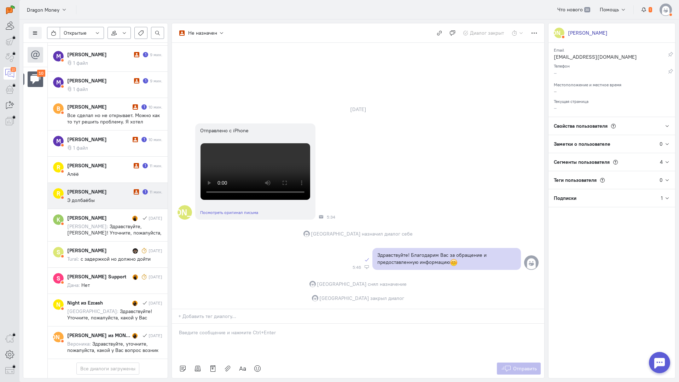
click at [114, 197] on cq-message "Э долбаёбы" at bounding box center [114, 200] width 95 height 6
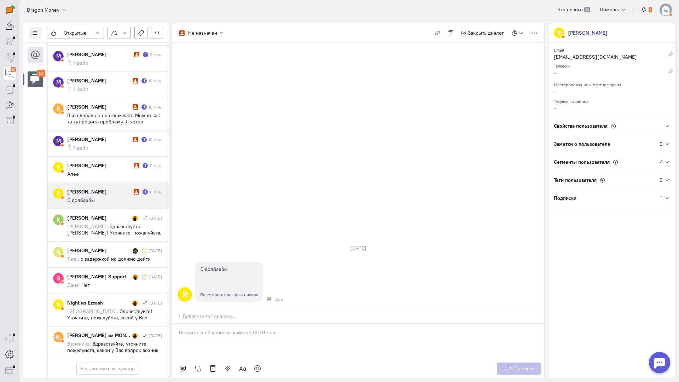
drag, startPoint x: 240, startPoint y: 287, endPoint x: 218, endPoint y: 289, distance: 21.7
click at [240, 329] on p at bounding box center [358, 332] width 358 height 7
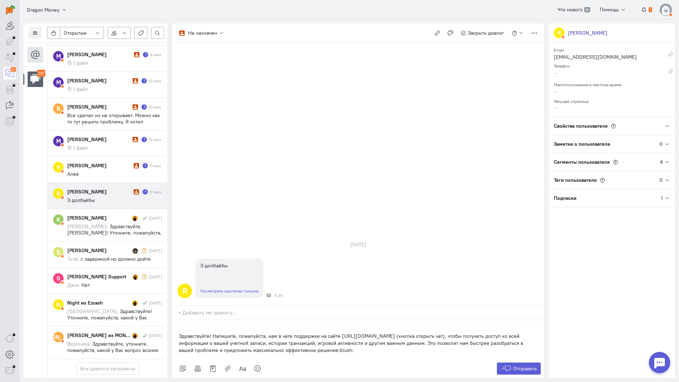
click at [175, 320] on div "Здравствуйте! Напишите, пожалуйста, нам в чате поддержки на сайте [URL][DOMAIN_…" at bounding box center [358, 339] width 372 height 39
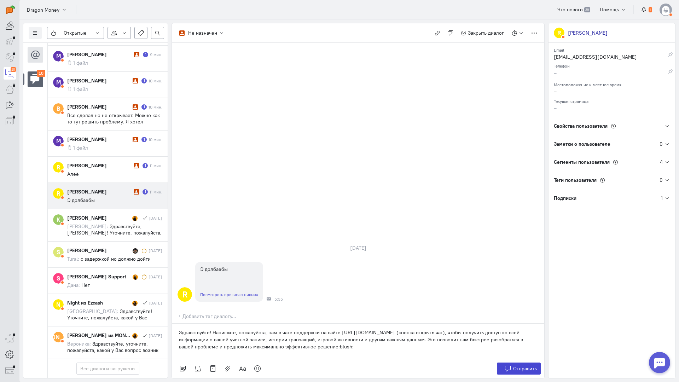
click at [516, 365] on span "Отправить" at bounding box center [525, 368] width 24 height 6
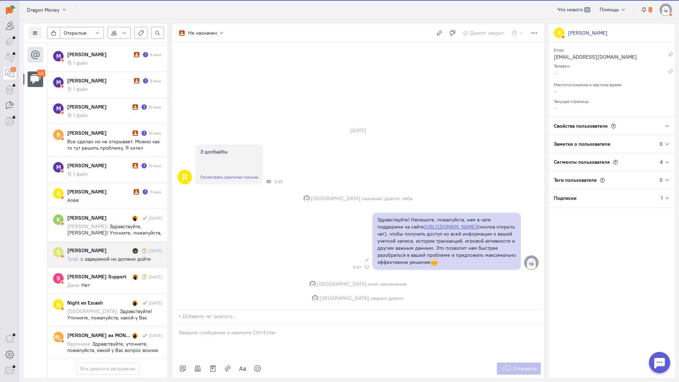
scroll to position [169, 0]
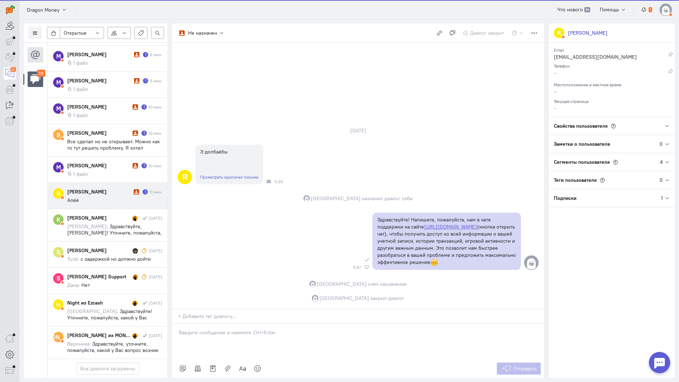
click at [100, 188] on div "Rinat" at bounding box center [99, 191] width 65 height 7
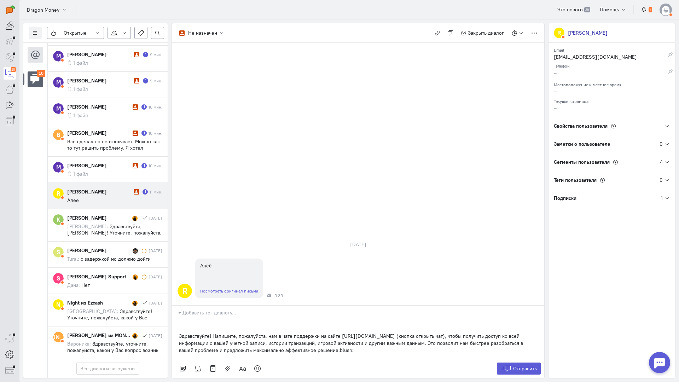
click at [178, 320] on div "Здравствуйте! Напишите, пожалуйста, нам в чате поддержки на сайте [URL][DOMAIN_…" at bounding box center [358, 339] width 372 height 39
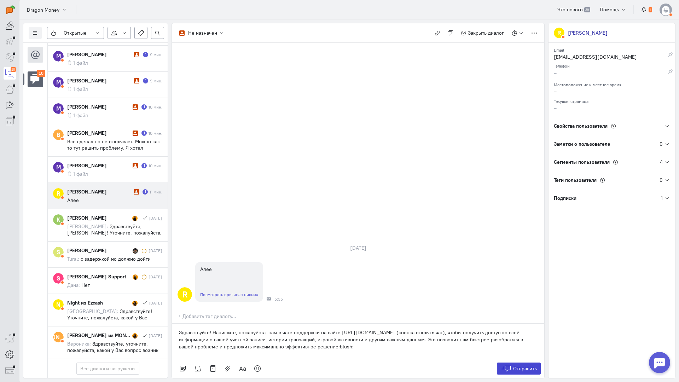
click at [524, 365] on span "Отправить" at bounding box center [525, 368] width 24 height 6
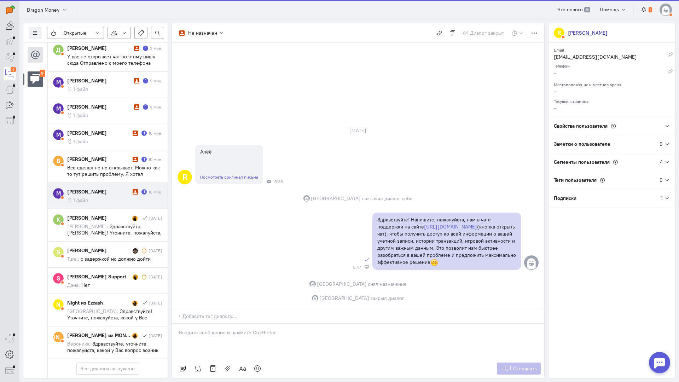
scroll to position [143, 0]
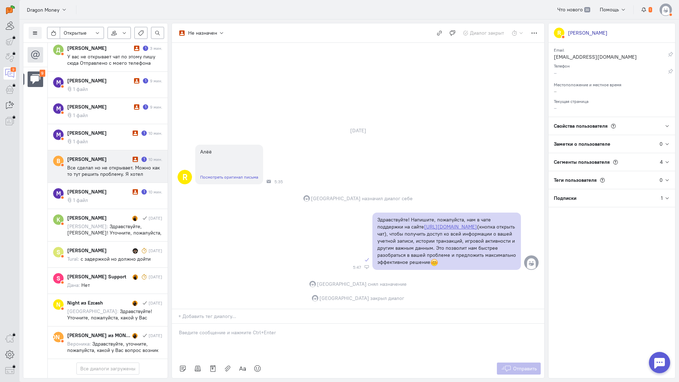
click at [110, 164] on span "Все сделал но не открывает. Можно как то тут решить проблему. Я хотел поиграть …" at bounding box center [113, 186] width 93 height 45
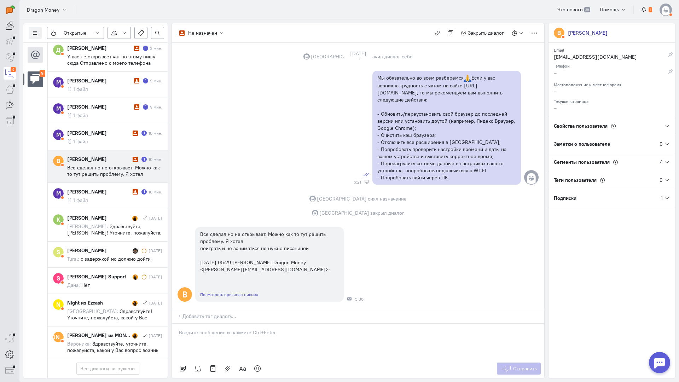
scroll to position [297, 0]
click at [219, 329] on p at bounding box center [358, 332] width 358 height 7
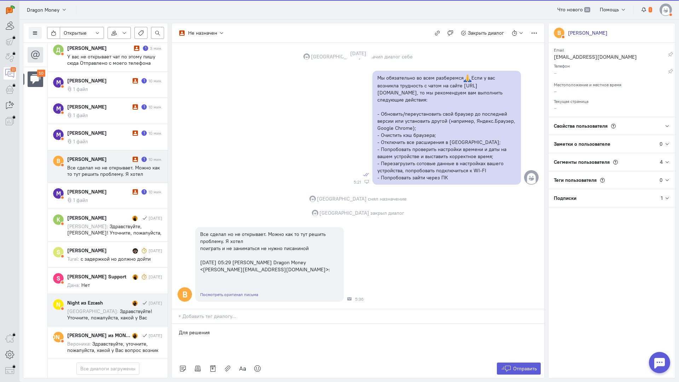
drag, startPoint x: 119, startPoint y: 278, endPoint x: 114, endPoint y: 278, distance: 5.3
click at [101, 280] on div "Список пользователей Включить темную тему Открытые Открытые диалоги Отложенные …" at bounding box center [348, 200] width 659 height 362
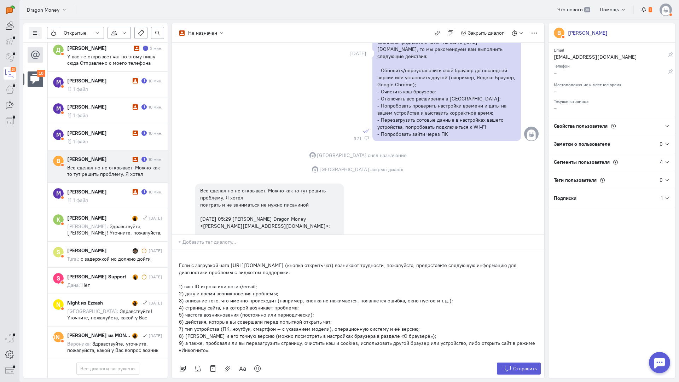
click at [175, 249] on div "Если с загрузкой чата [URL][DOMAIN_NAME] (кнопка открыть чат) возникают труднос…" at bounding box center [358, 304] width 372 height 110
click at [517, 365] on span "Отправить" at bounding box center [525, 368] width 24 height 6
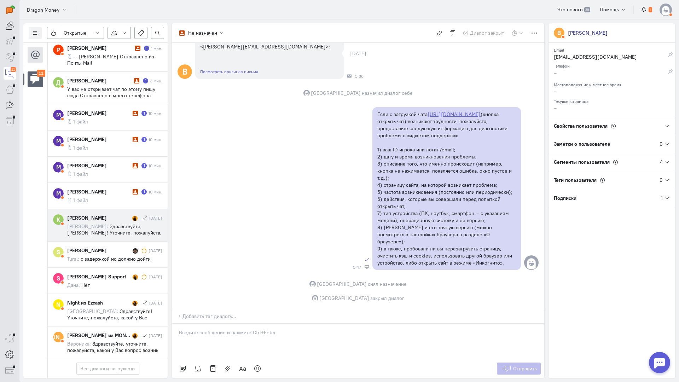
scroll to position [153, 0]
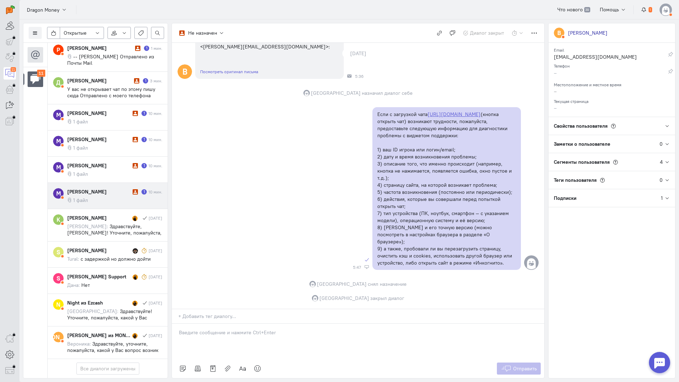
click at [110, 197] on cq-message "1 файл" at bounding box center [114, 200] width 95 height 6
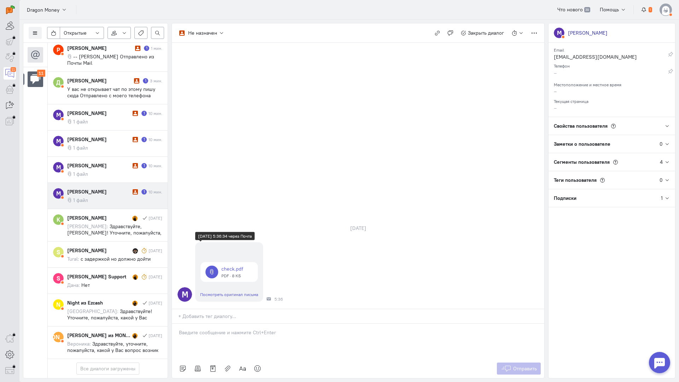
click at [242, 262] on link at bounding box center [228, 272] width 57 height 20
